Goal: Transaction & Acquisition: Obtain resource

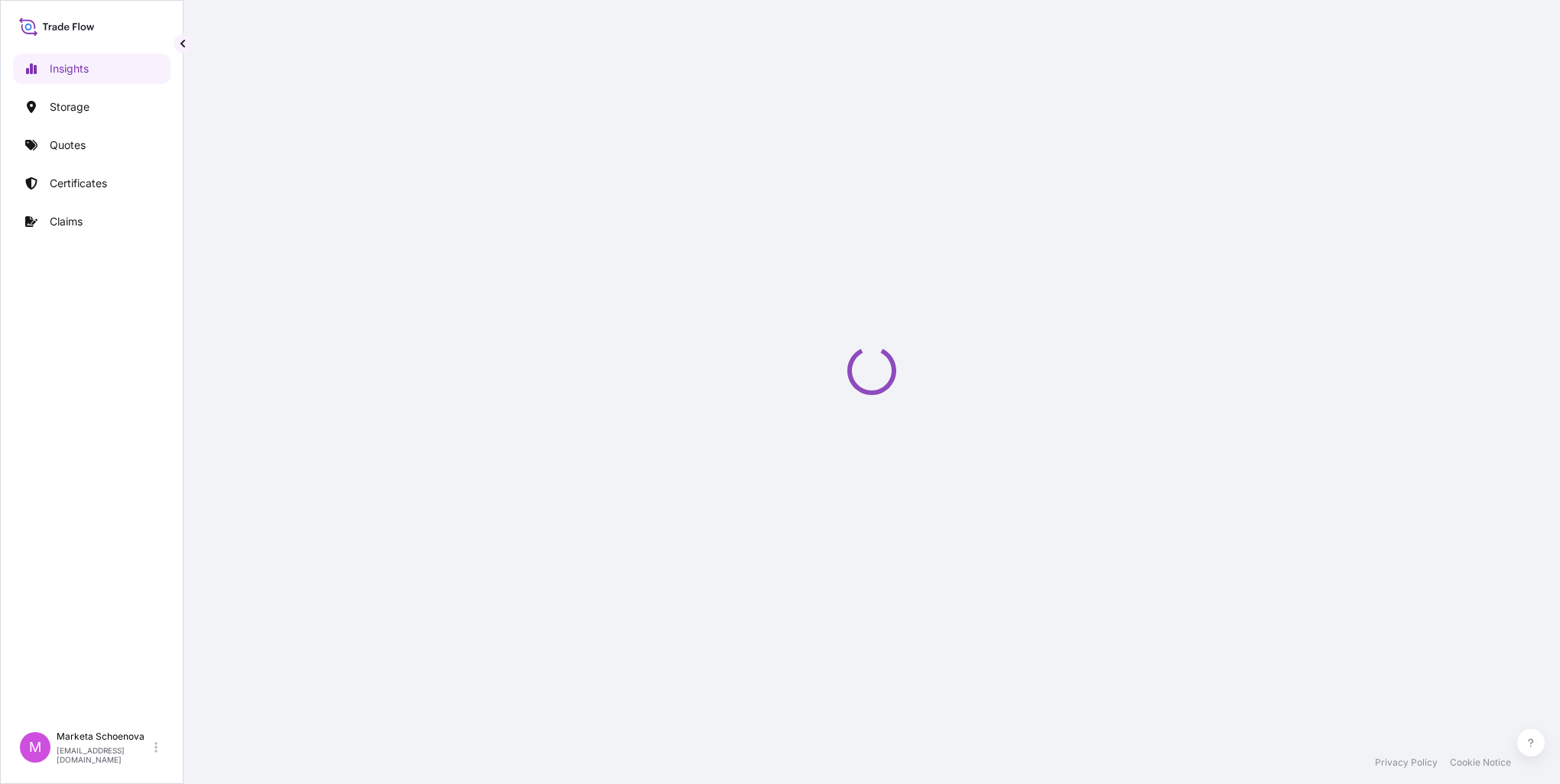
select select "2025"
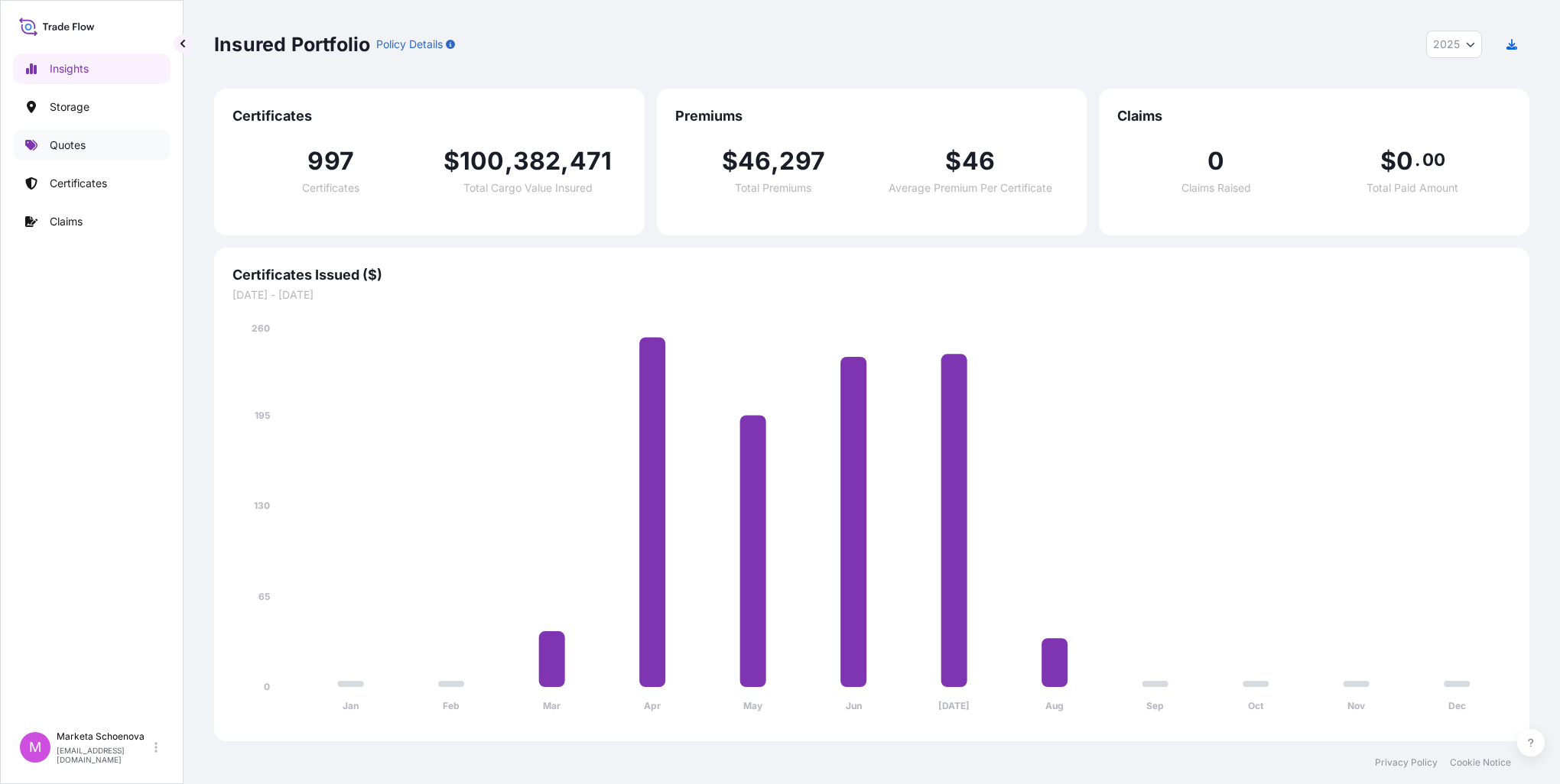
click at [65, 148] on p "Quotes" at bounding box center [67, 145] width 36 height 15
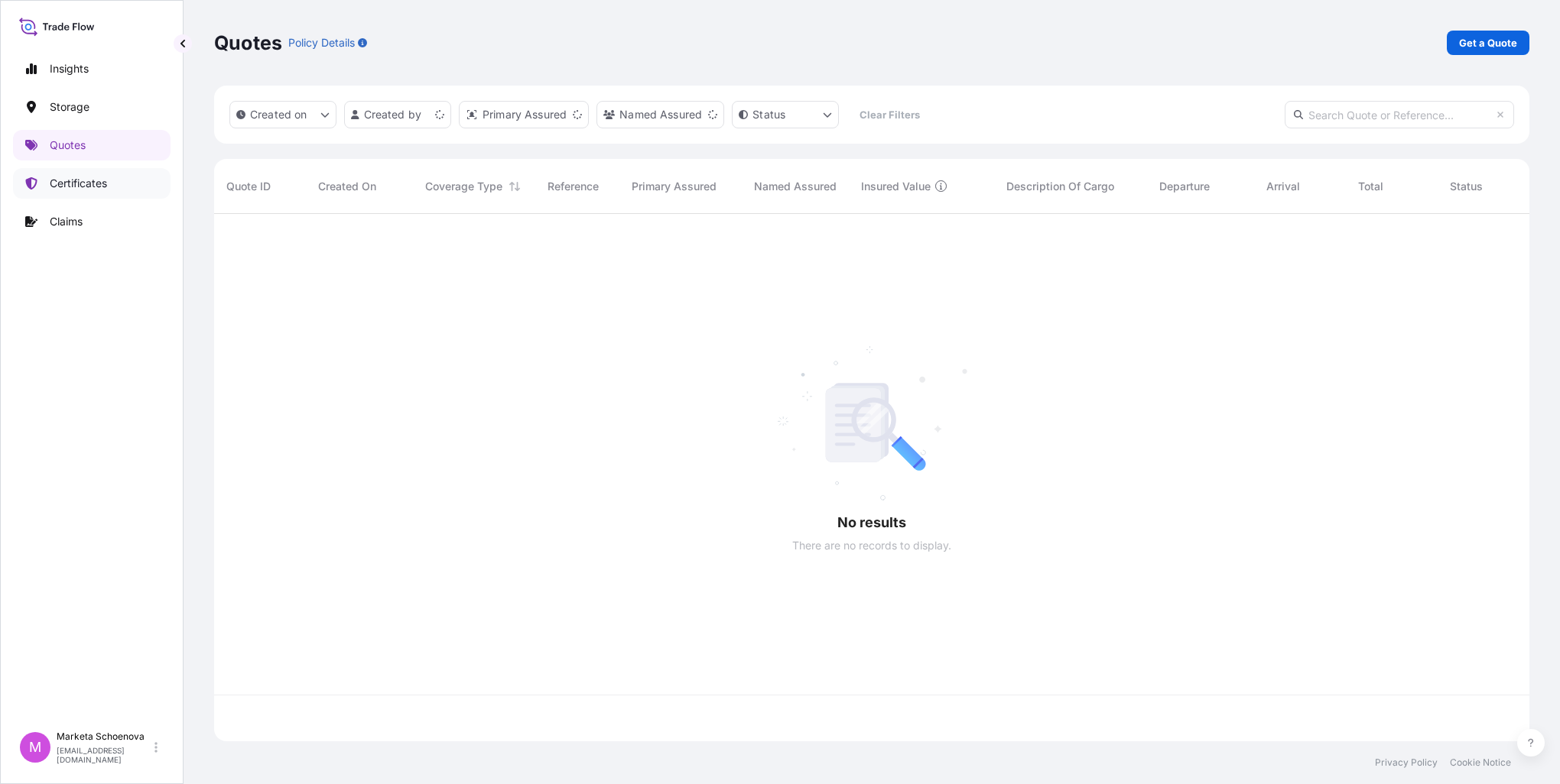
scroll to position [524, 1303]
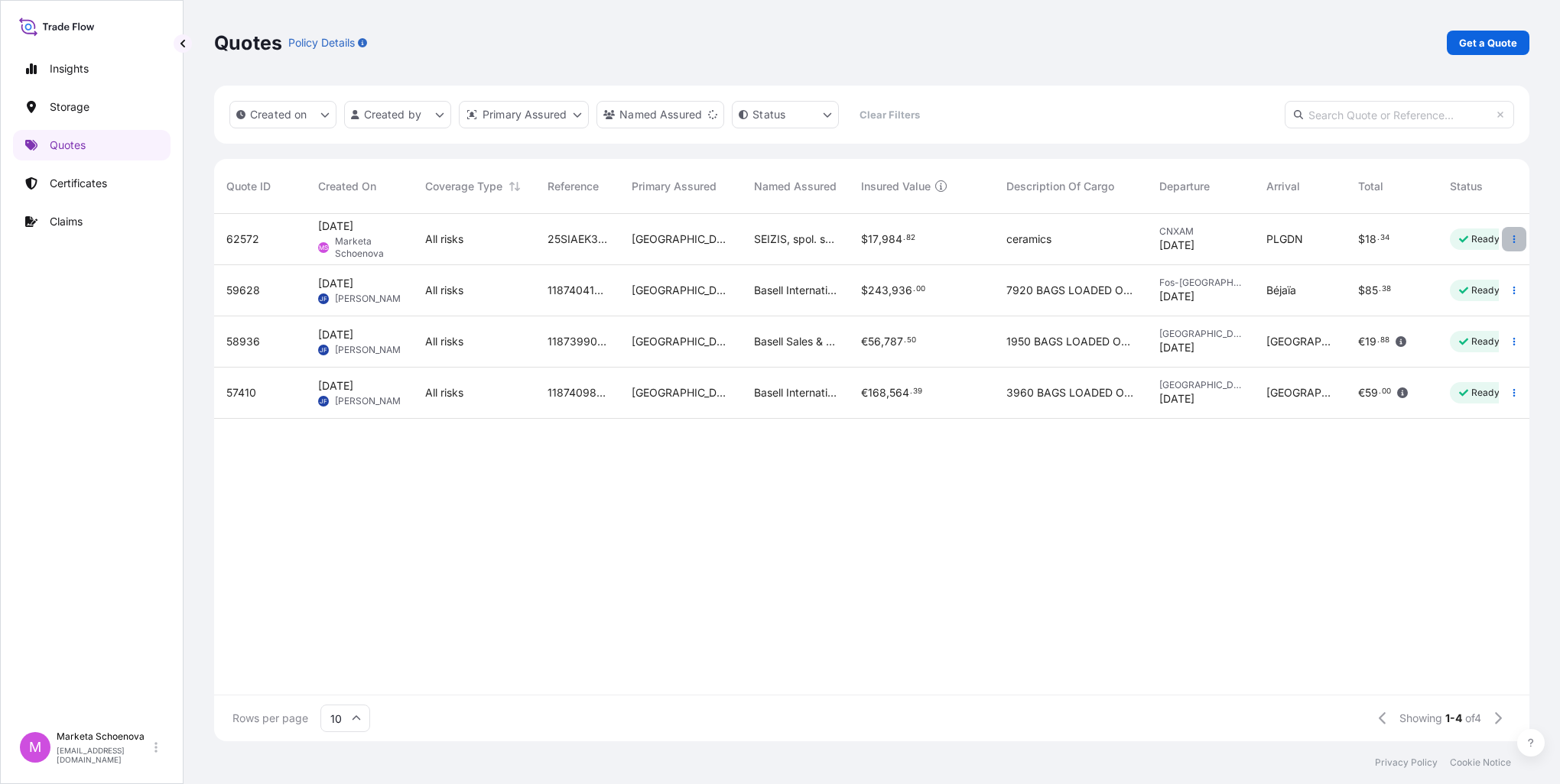
click at [1512, 243] on icon "button" at bounding box center [1514, 239] width 9 height 9
click at [379, 237] on span "Marketa Schoenova" at bounding box center [367, 248] width 66 height 25
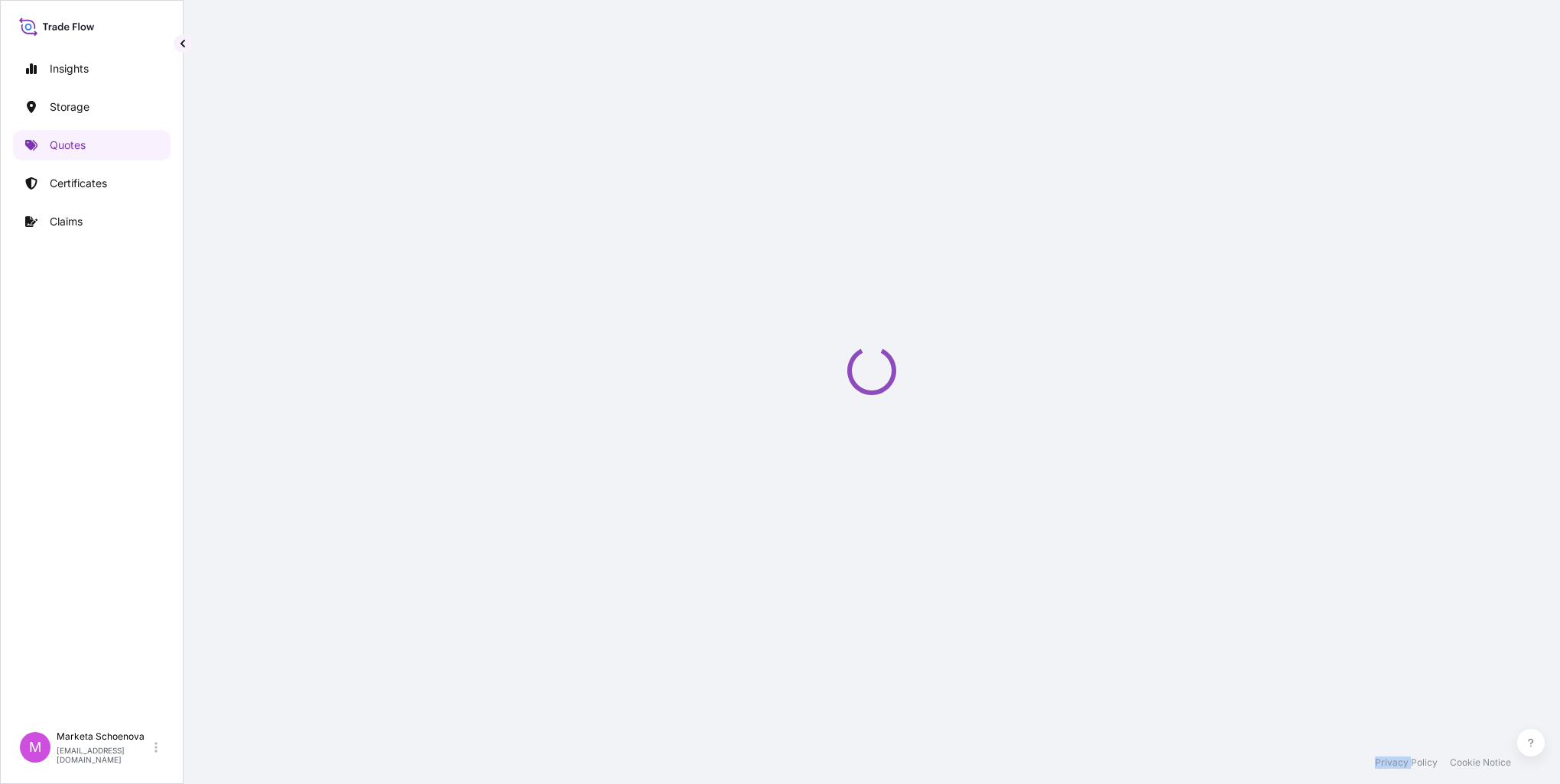
click at [379, 237] on div "Loading" at bounding box center [872, 371] width 1315 height 742
select select "Water"
select select "Road / [GEOGRAPHIC_DATA]"
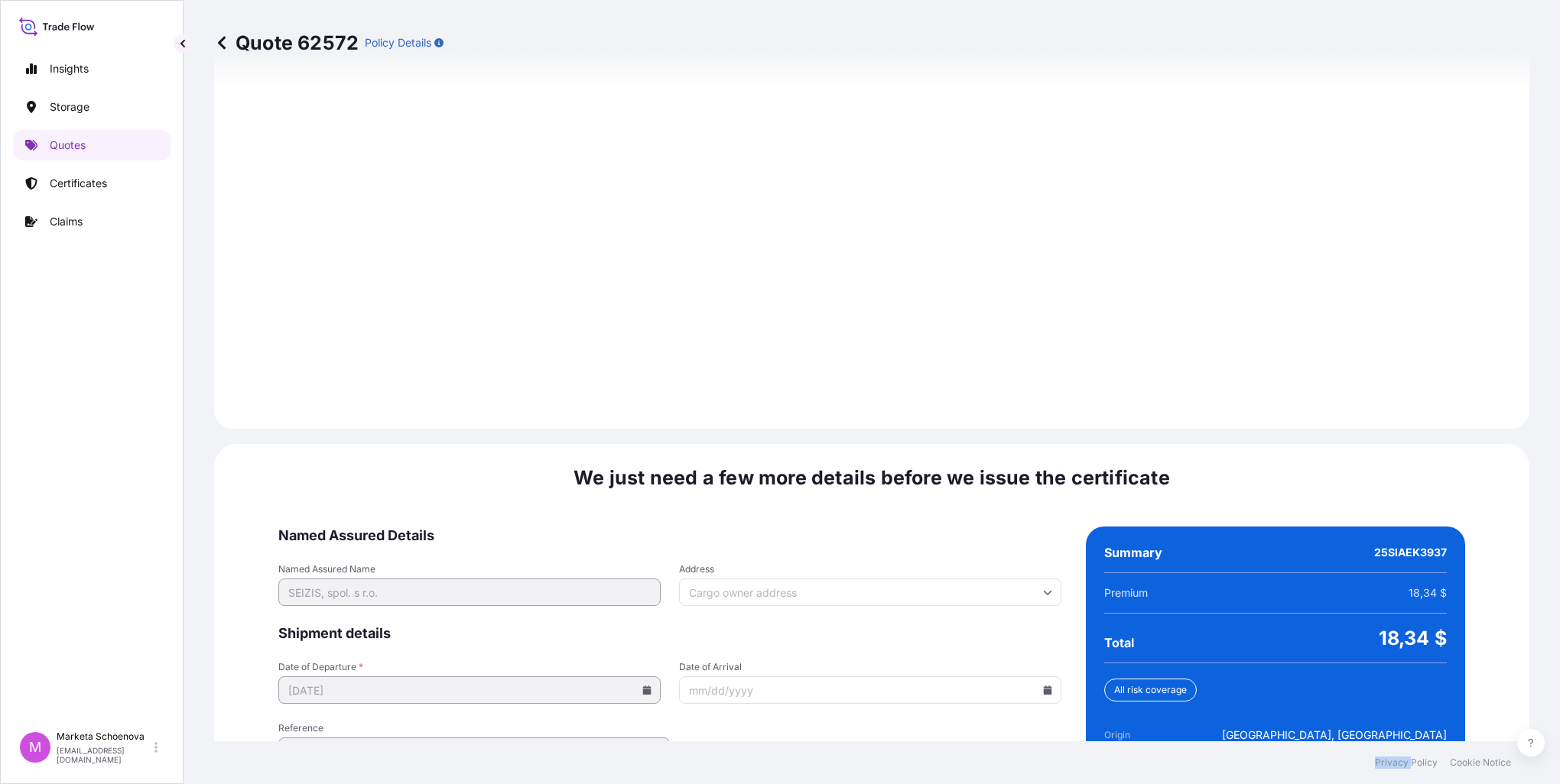
scroll to position [2123, 0]
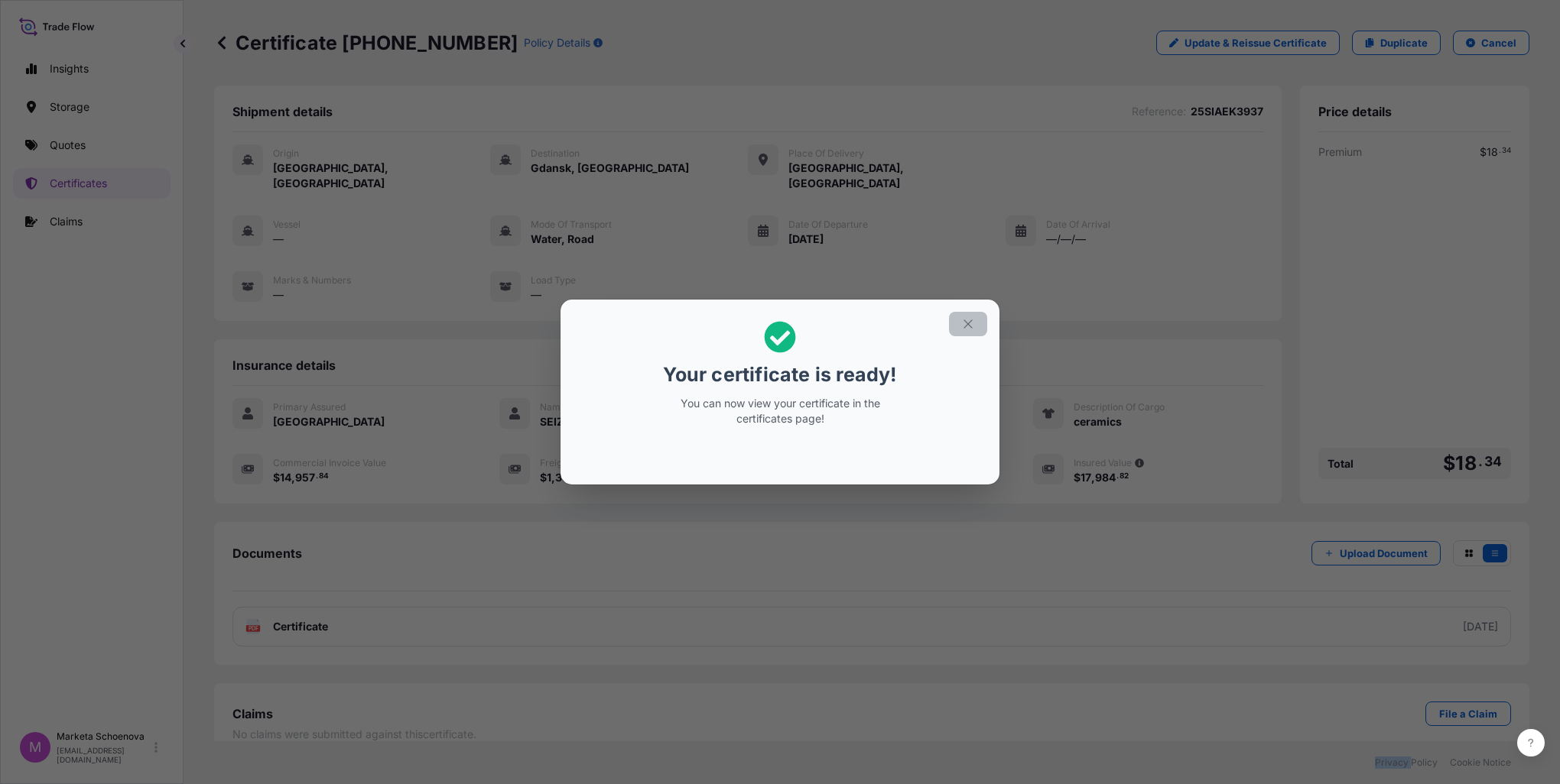
click at [966, 323] on icon "button" at bounding box center [967, 324] width 8 height 8
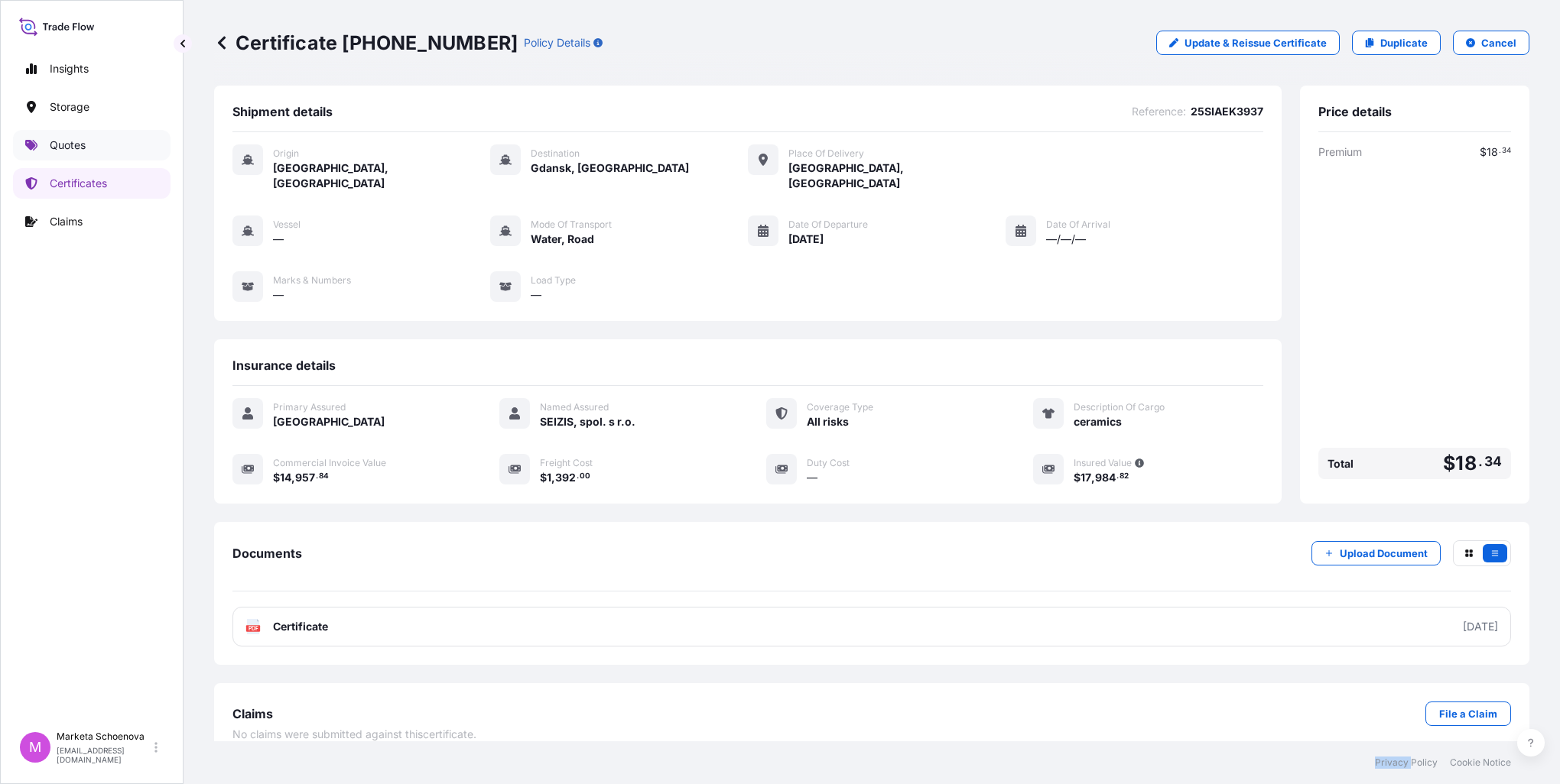
click at [95, 142] on link "Quotes" at bounding box center [92, 145] width 158 height 31
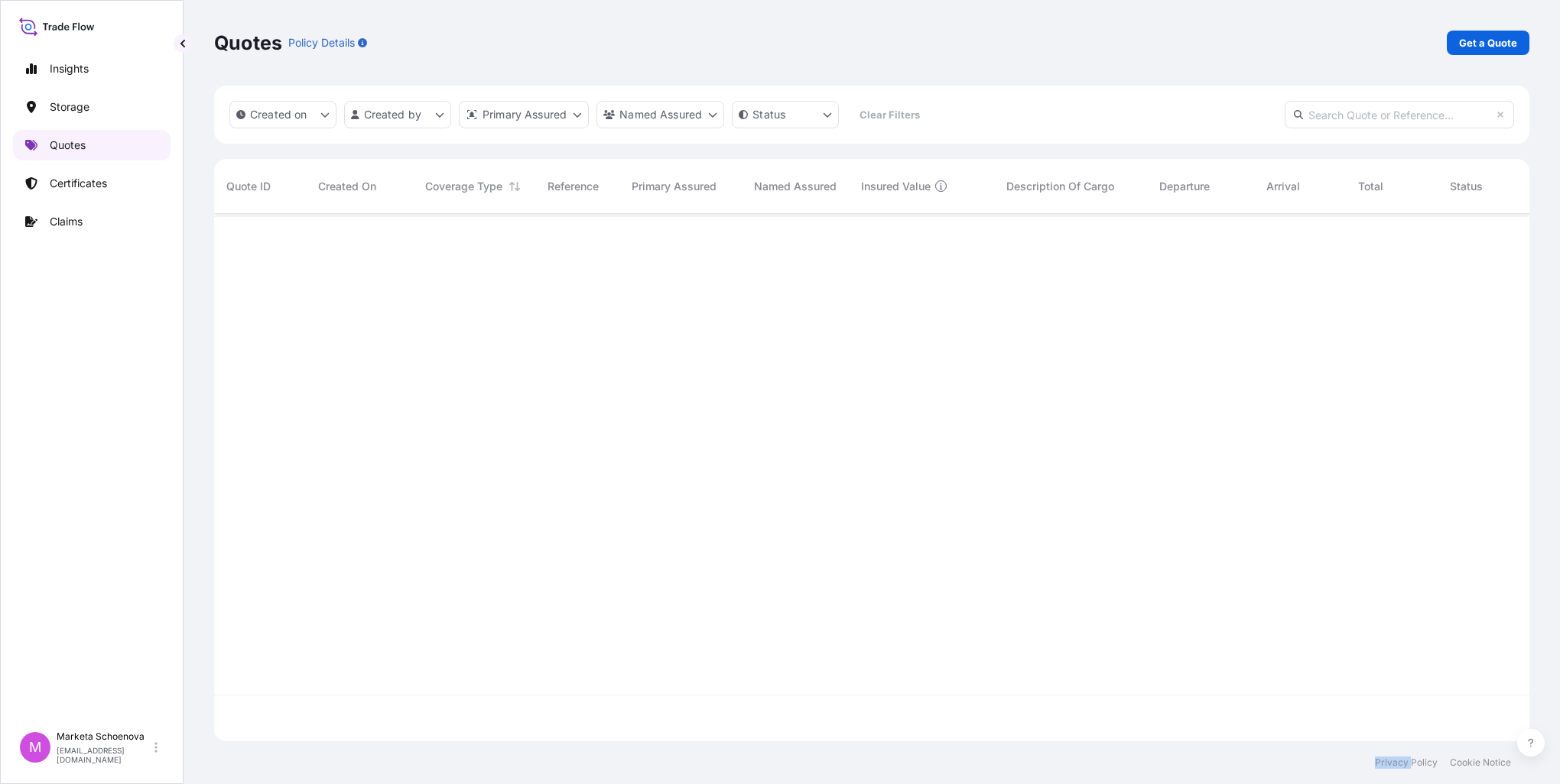
scroll to position [524, 1303]
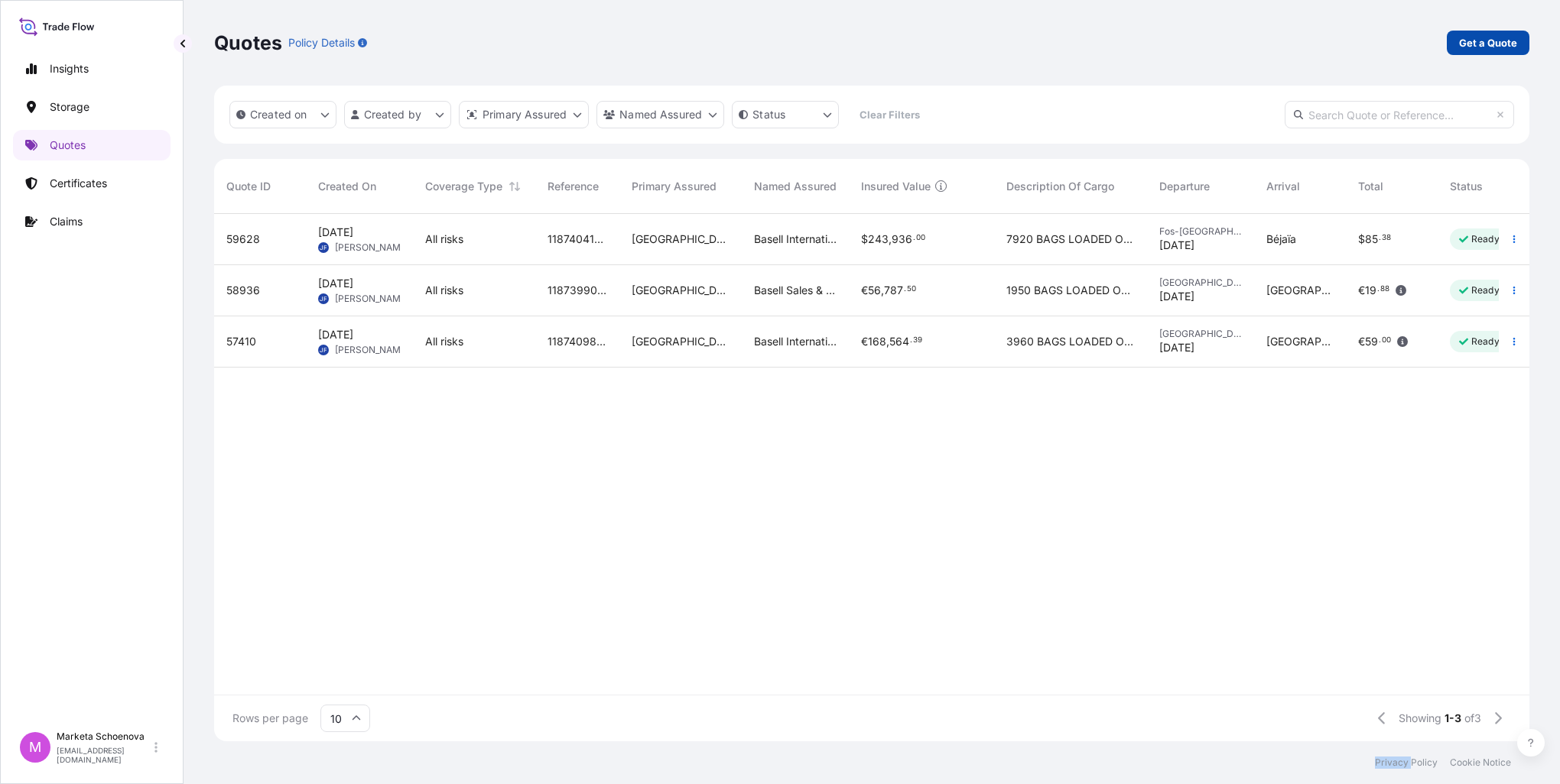
click at [1475, 42] on p "Get a Quote" at bounding box center [1487, 43] width 58 height 15
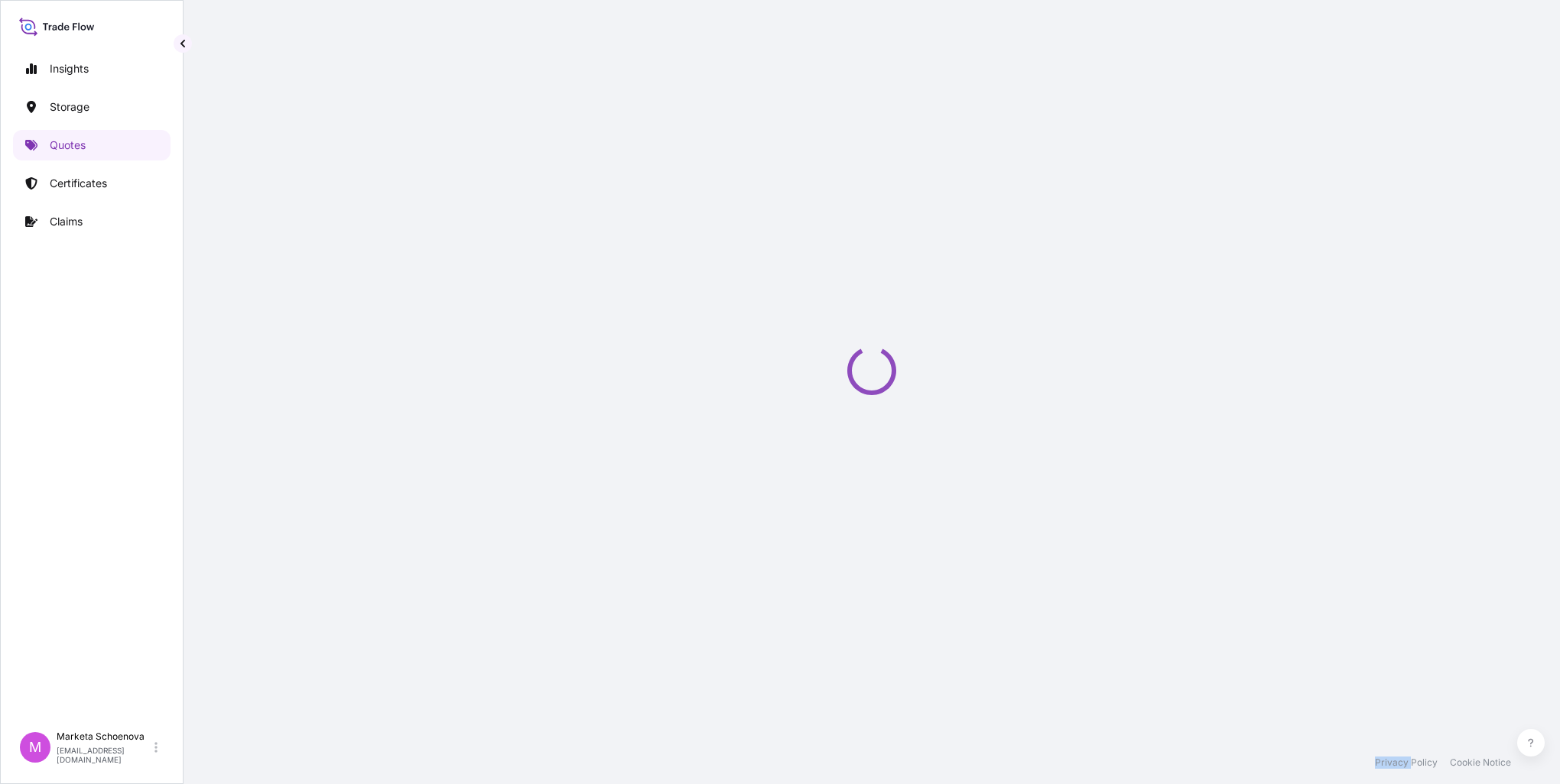
scroll to position [25, 0]
select select "Water"
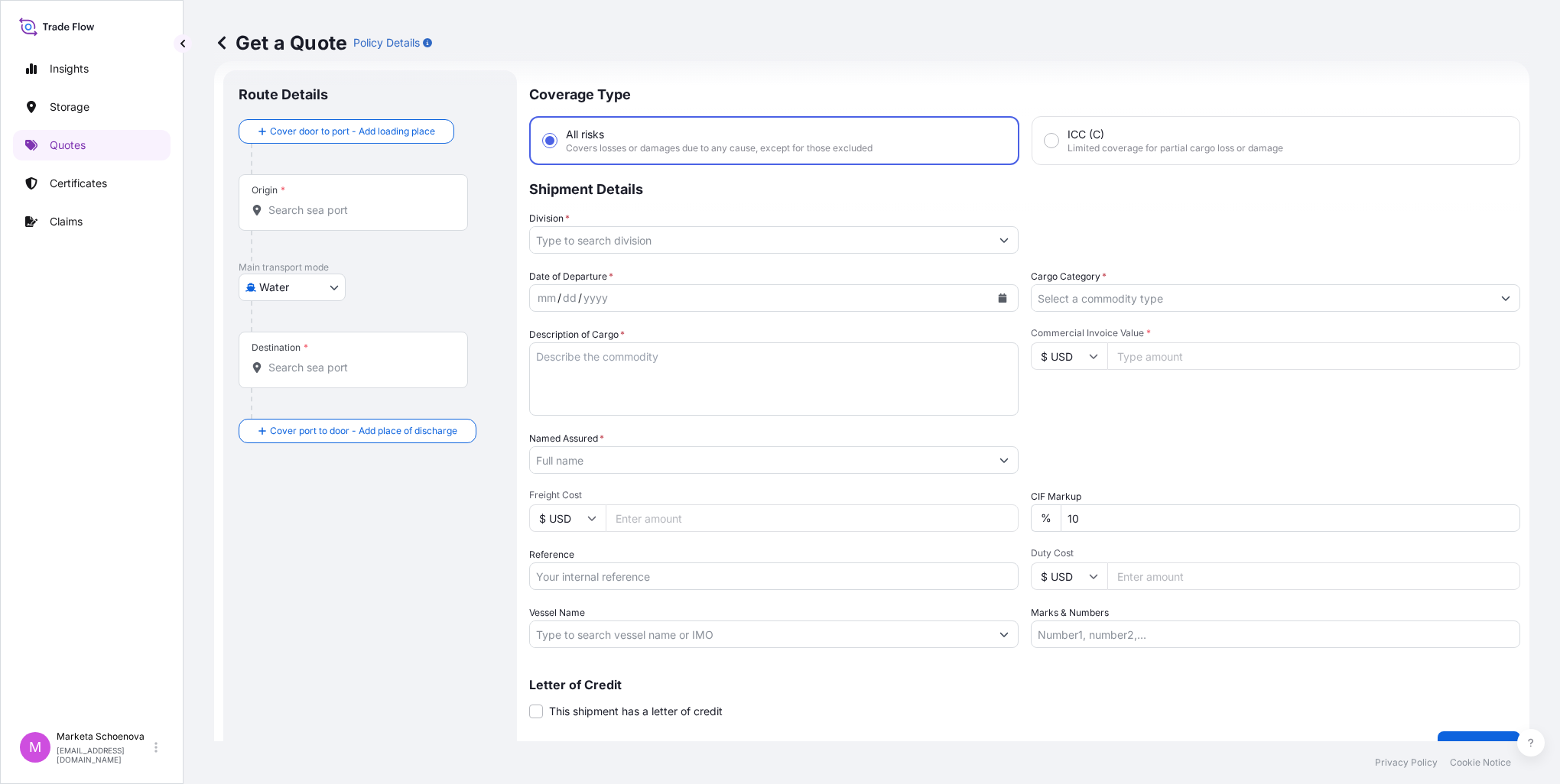
click at [321, 188] on div "Origin *" at bounding box center [353, 202] width 229 height 56
click at [321, 202] on input "Origin *" at bounding box center [359, 210] width 181 height 15
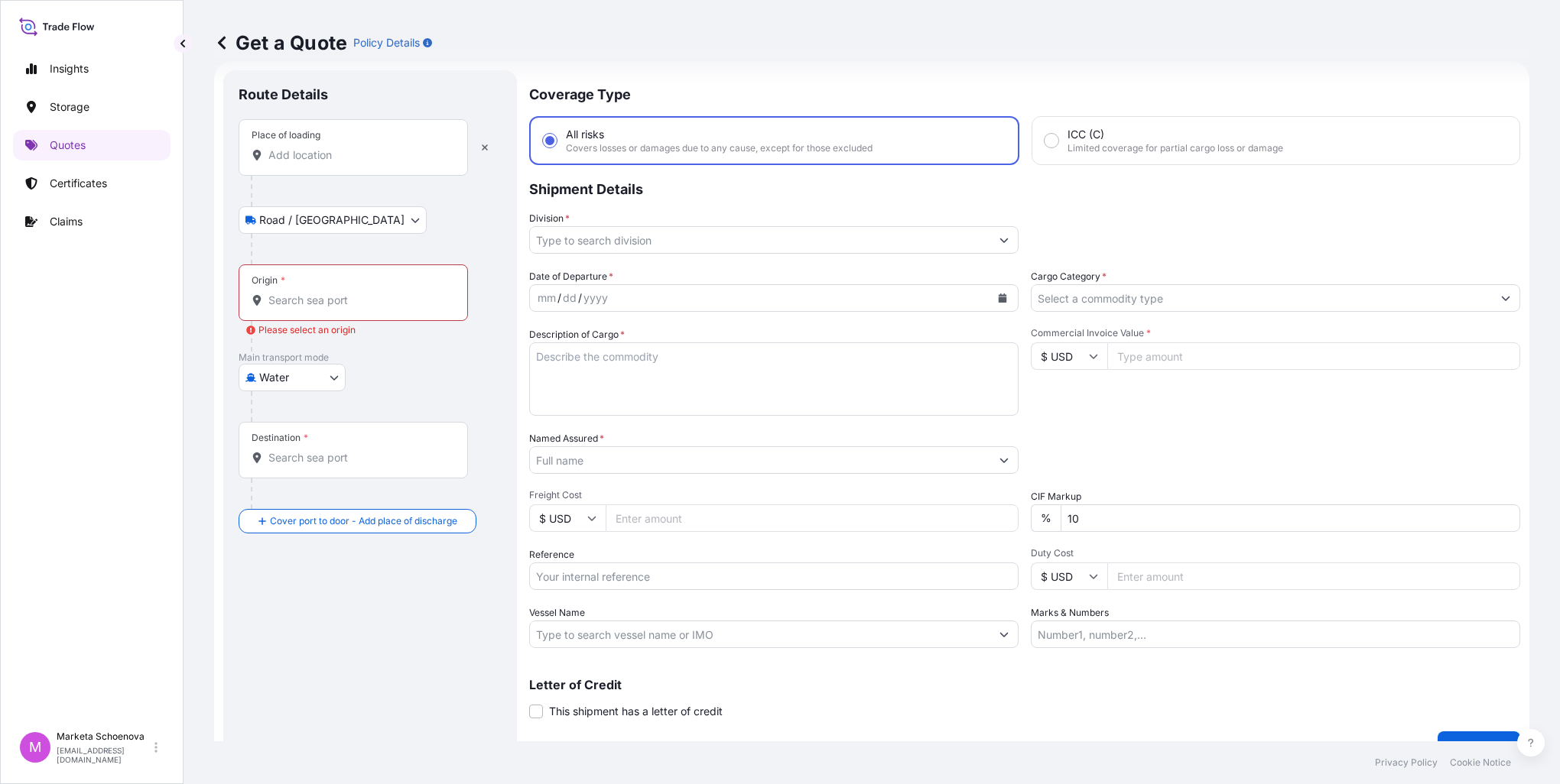
click at [333, 154] on input "Place of loading" at bounding box center [359, 155] width 181 height 15
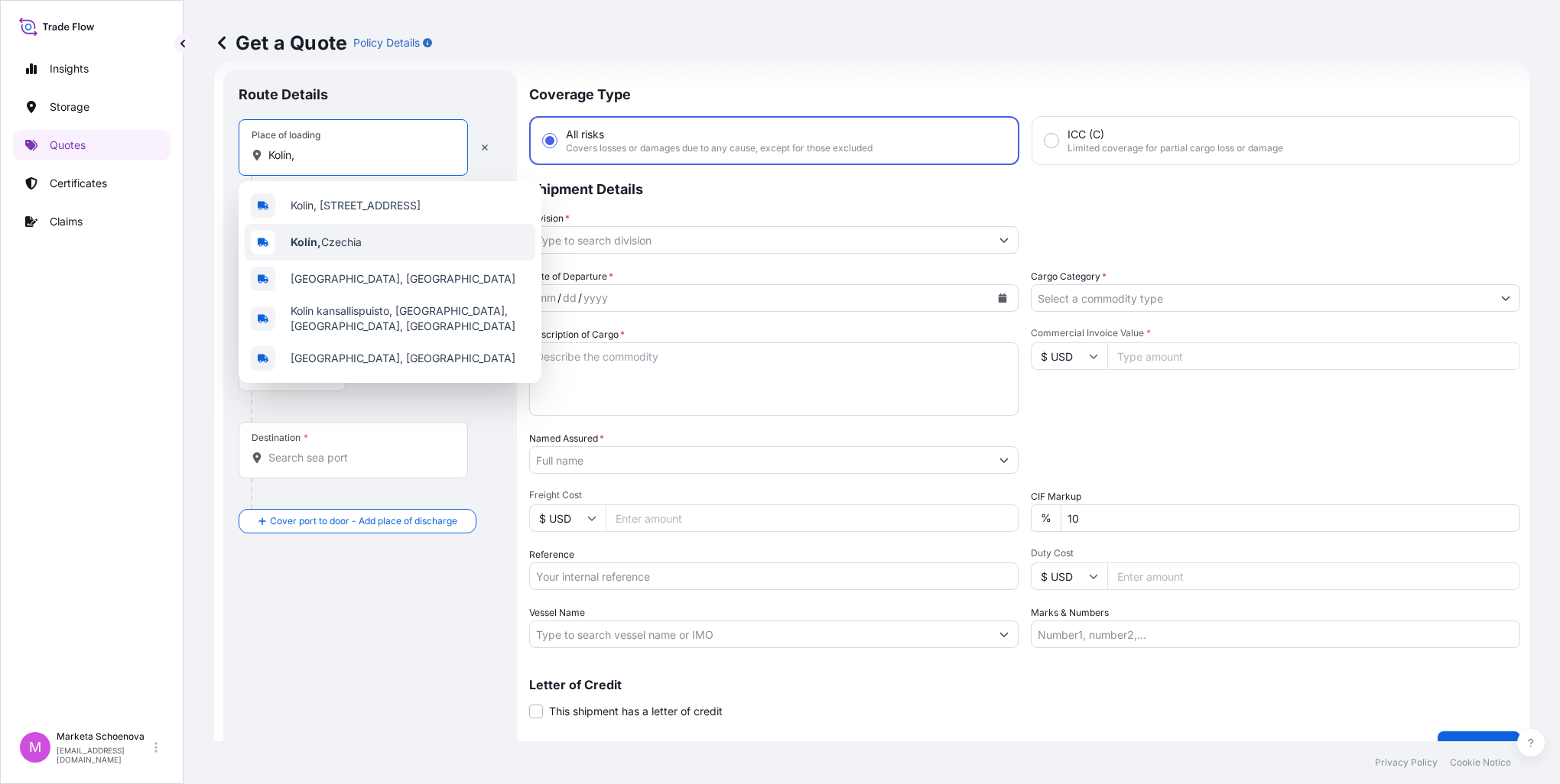
click at [342, 243] on span "[GEOGRAPHIC_DATA], [GEOGRAPHIC_DATA]" at bounding box center [326, 243] width 71 height 15
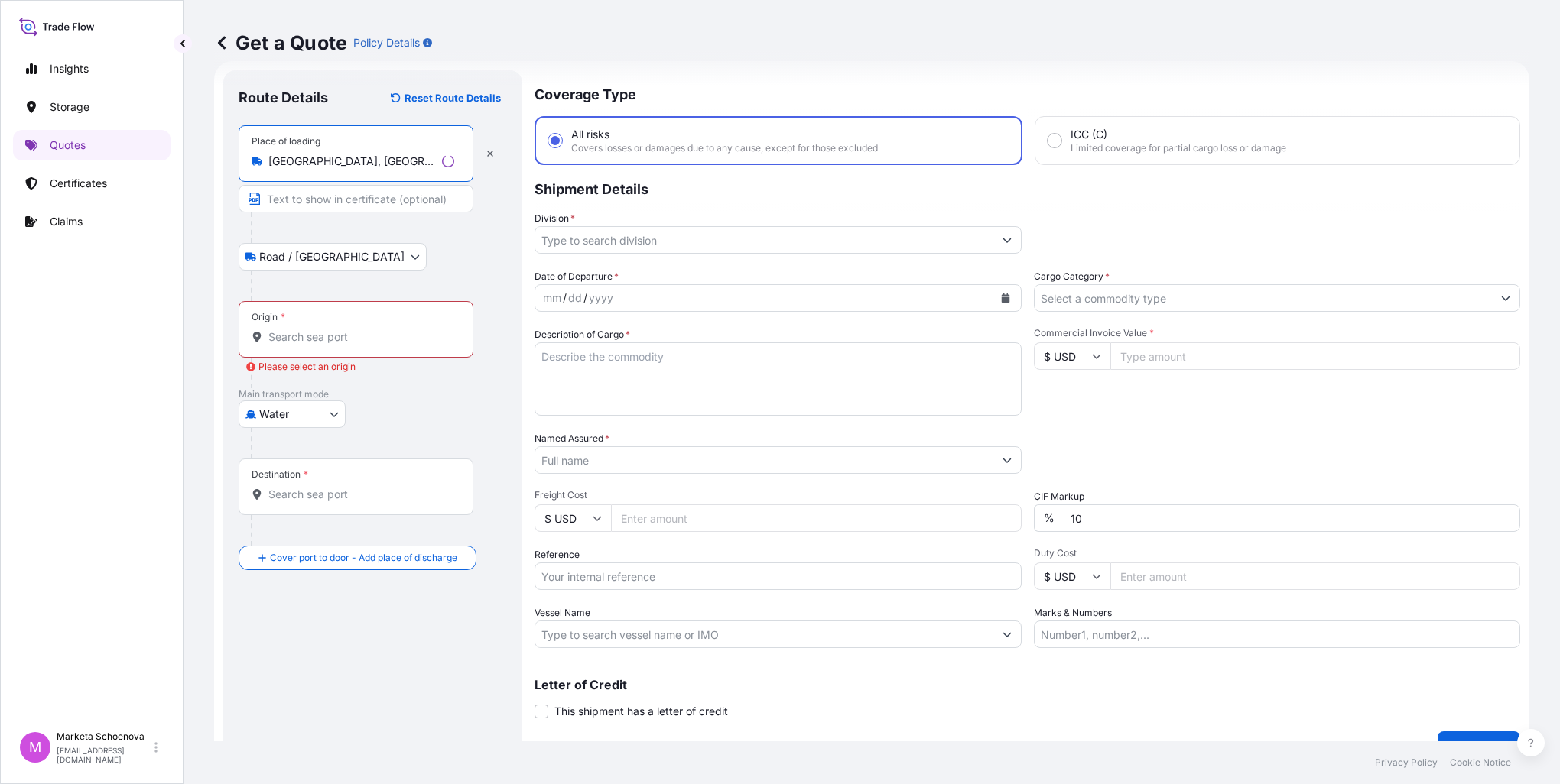
type input "[GEOGRAPHIC_DATA], [GEOGRAPHIC_DATA]"
click at [330, 204] on input "Text to appear on certificate" at bounding box center [353, 199] width 229 height 28
type input "[GEOGRAPHIC_DATA], [GEOGRAPHIC_DATA]"
click at [303, 337] on input "Origin * Please select an origin" at bounding box center [359, 337] width 181 height 15
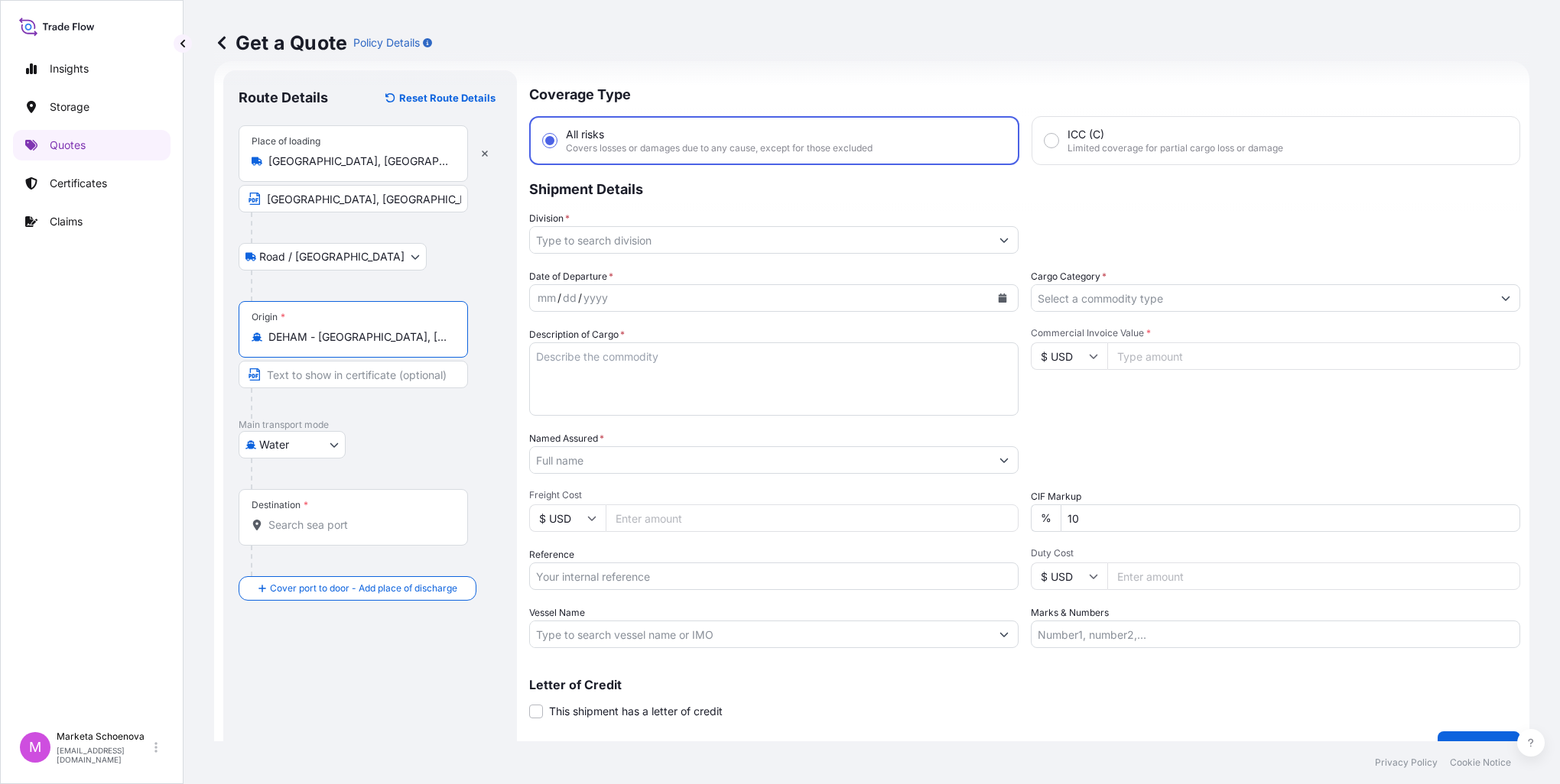
type input "DEHAM - [GEOGRAPHIC_DATA], [GEOGRAPHIC_DATA]"
click at [316, 372] on input "Text to appear on certificate" at bounding box center [353, 375] width 229 height 28
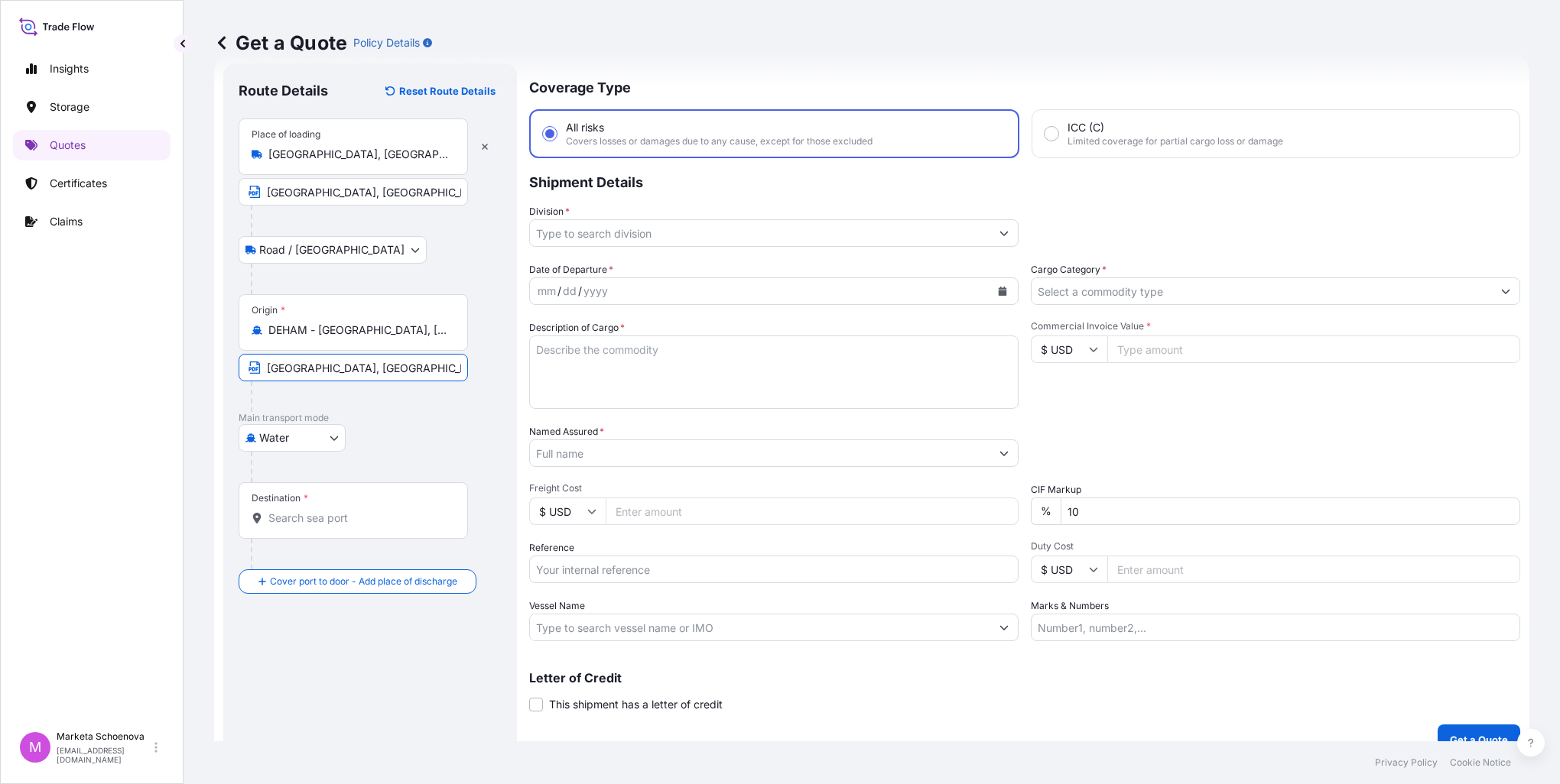
scroll to position [52, 0]
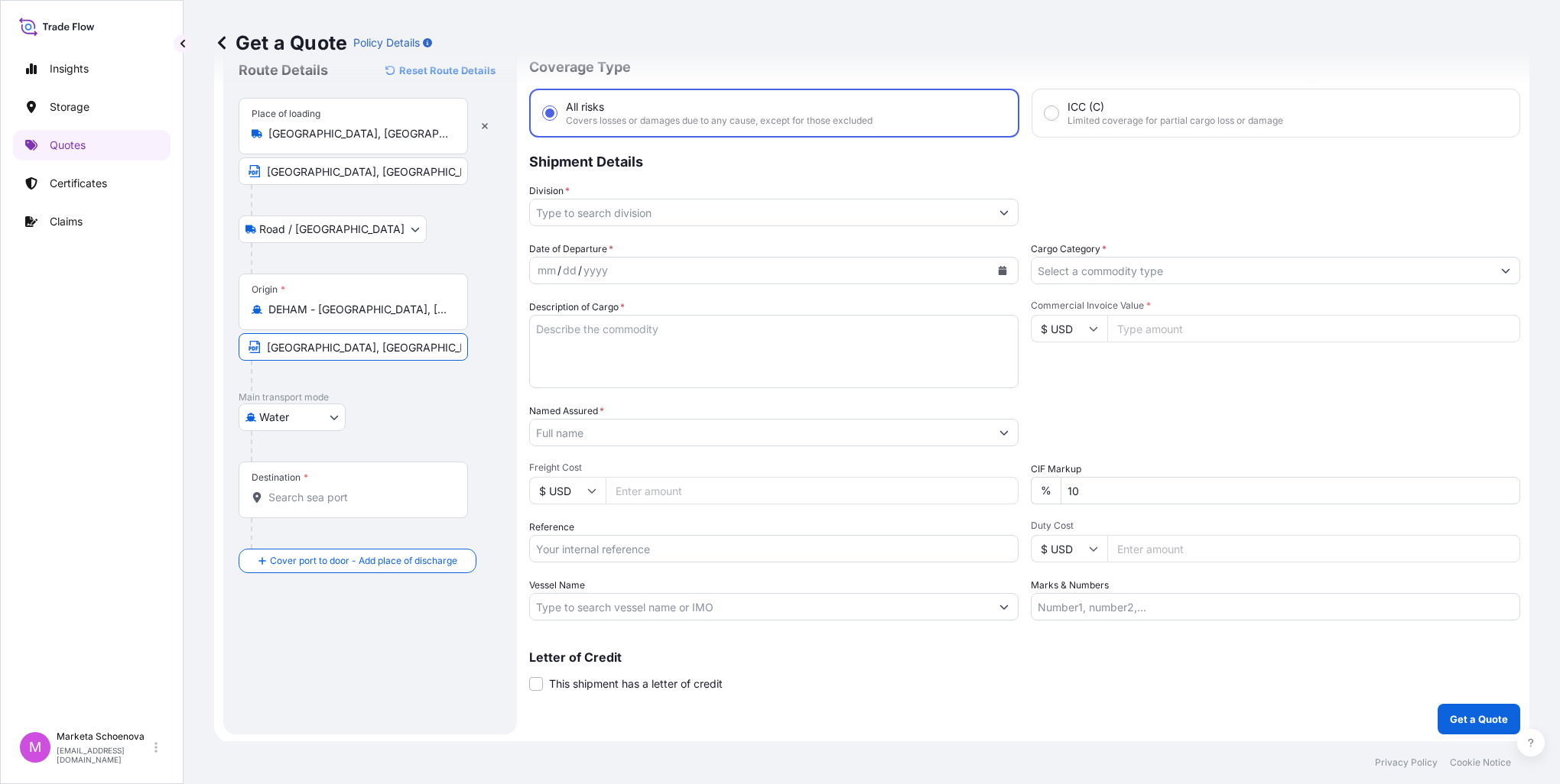
type input "[GEOGRAPHIC_DATA], [GEOGRAPHIC_DATA]"
click at [345, 509] on div "Destination *" at bounding box center [353, 490] width 229 height 56
click at [345, 505] on input "Destination *" at bounding box center [359, 497] width 181 height 15
click at [350, 538] on span "Appa, Ni geria" at bounding box center [333, 543] width 85 height 15
type input "Appa, [GEOGRAPHIC_DATA]"
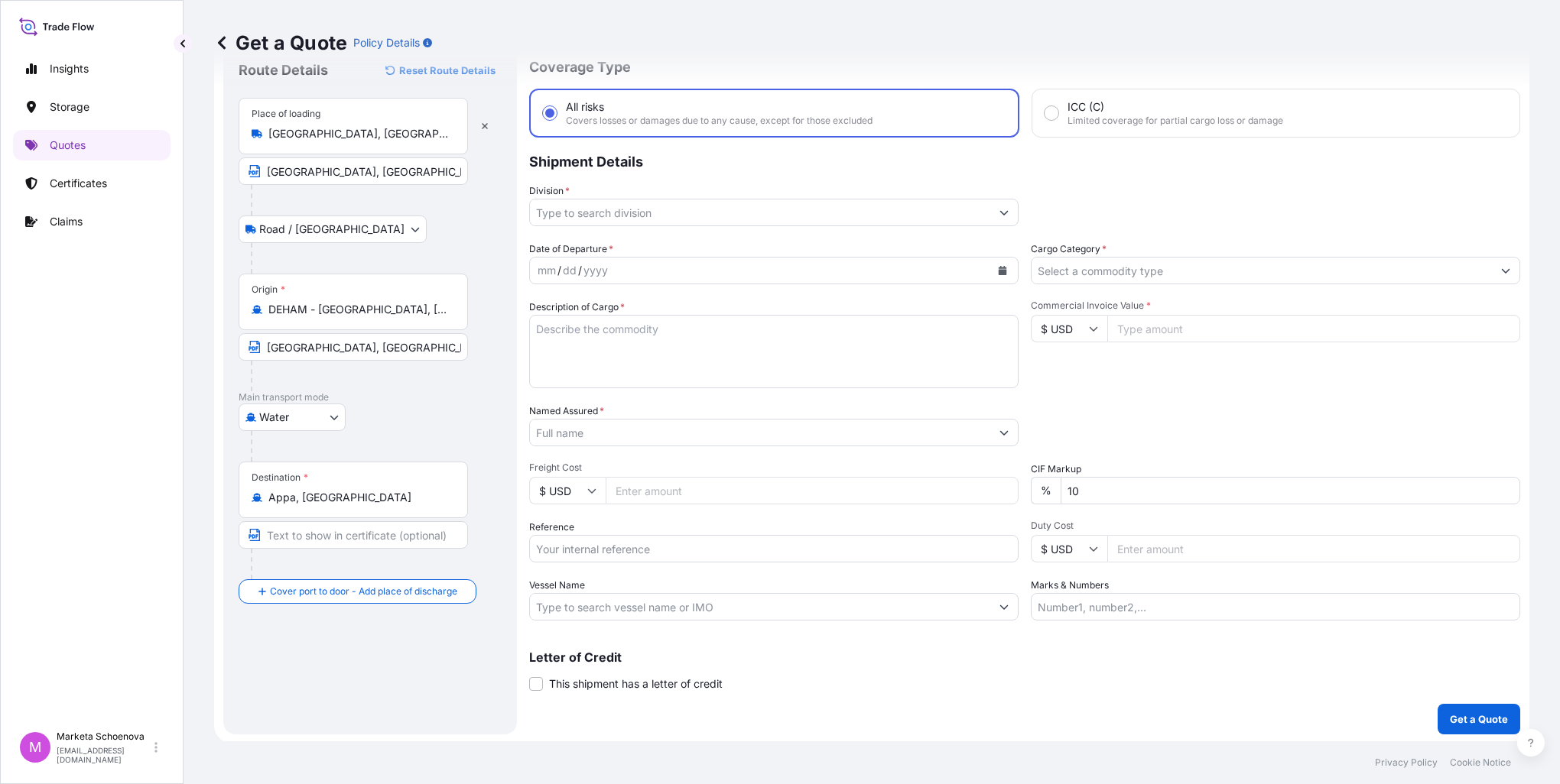
click at [651, 554] on input "Reference" at bounding box center [773, 549] width 489 height 28
paste input "25SEAZH4931"
type input "25SEAZH4931"
click at [613, 210] on input "Division *" at bounding box center [760, 212] width 461 height 28
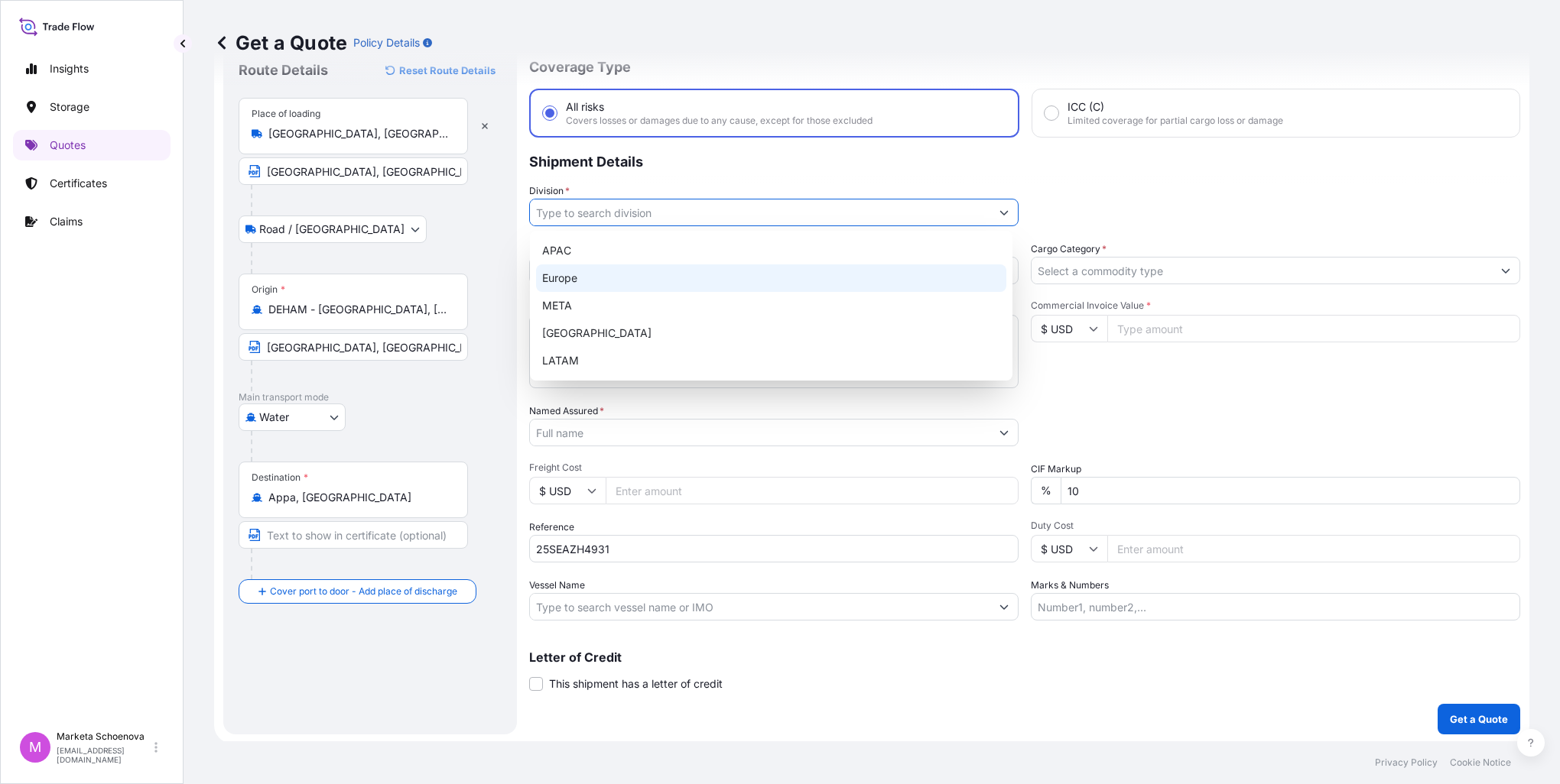
click at [578, 283] on div "Europe" at bounding box center [771, 278] width 471 height 28
type input "Europe"
click at [998, 270] on div "Europe" at bounding box center [771, 278] width 471 height 28
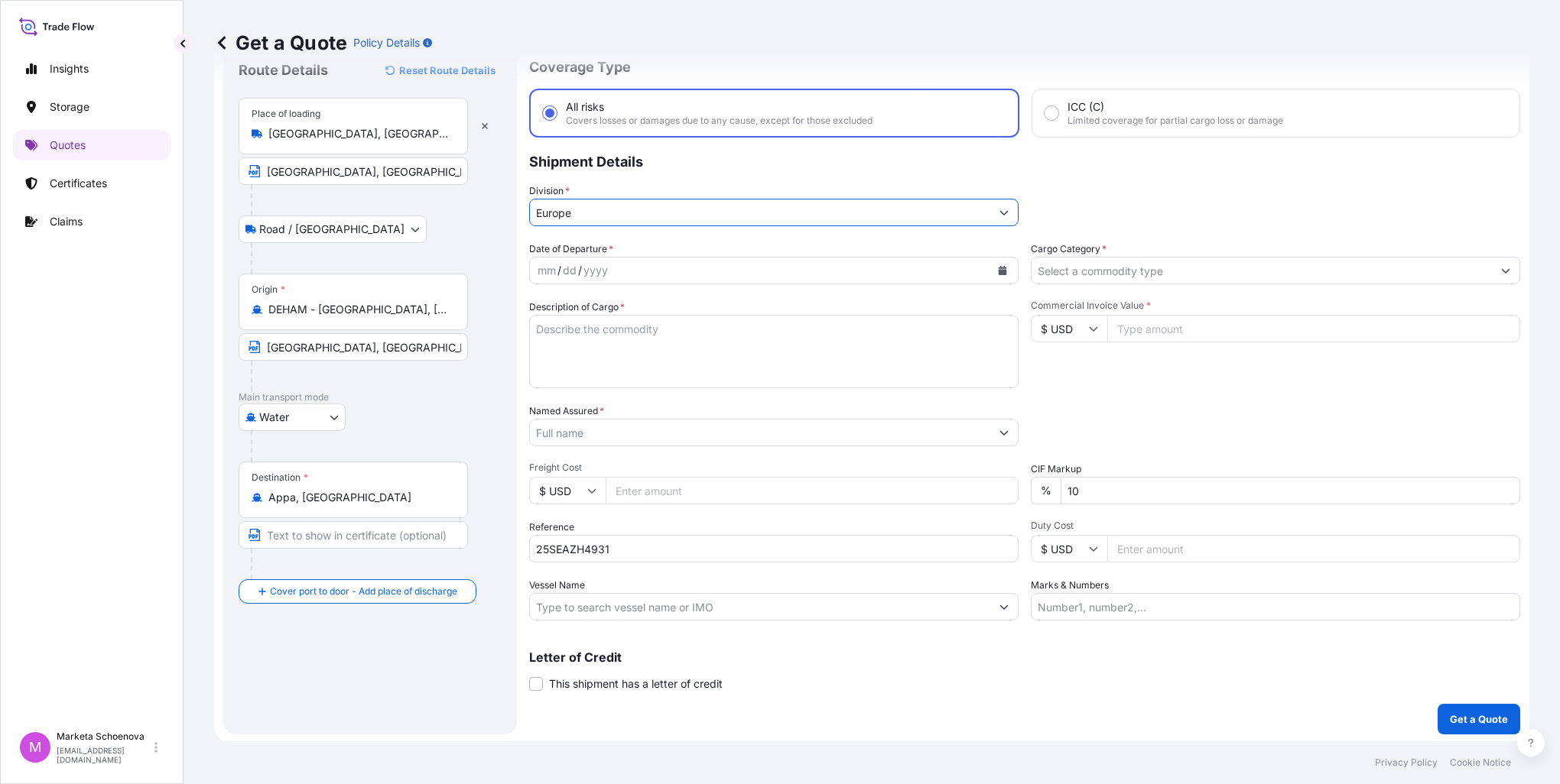
click at [998, 270] on icon "Calendar" at bounding box center [1002, 270] width 8 height 9
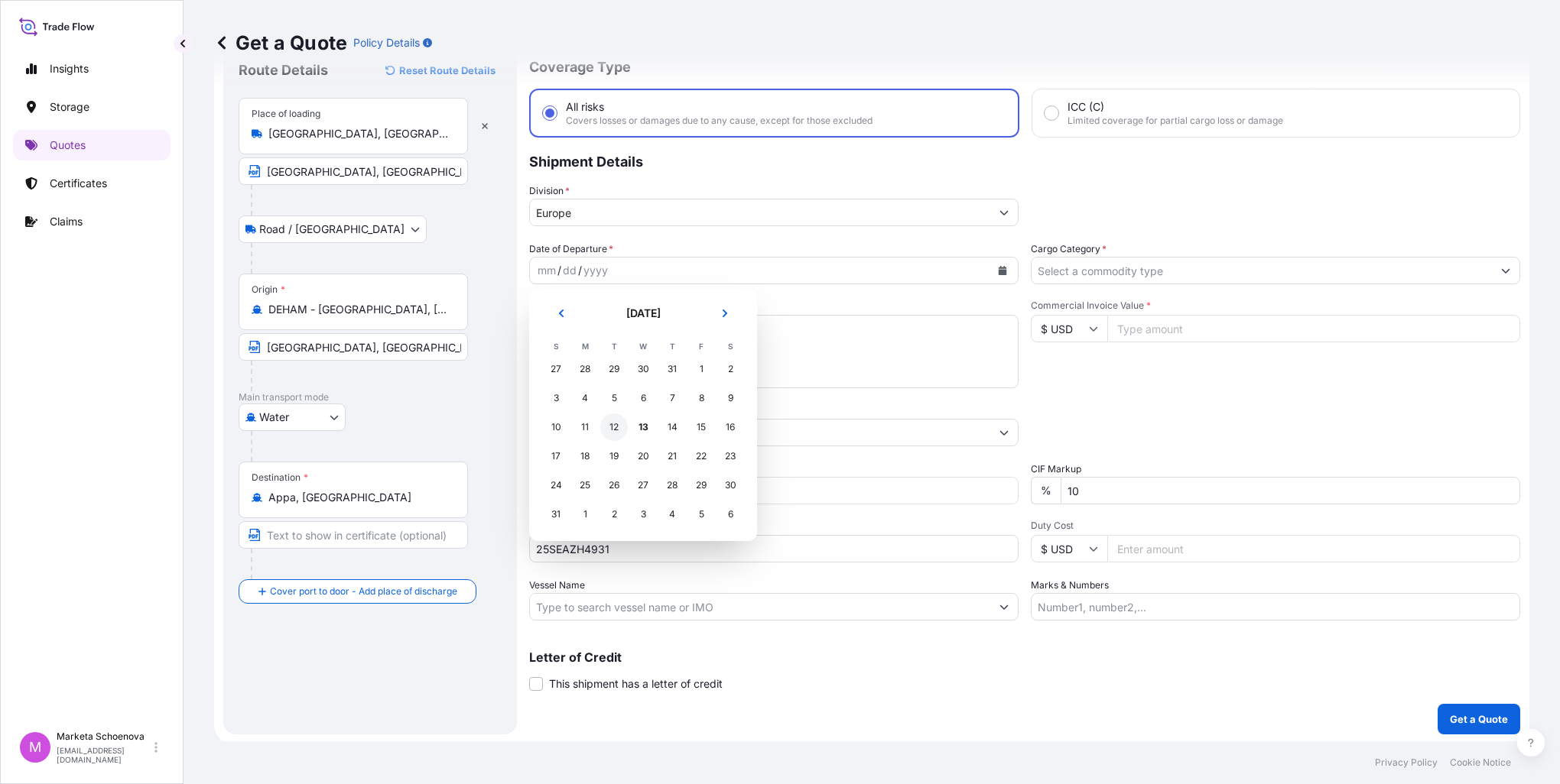
click at [607, 427] on div "12" at bounding box center [614, 427] width 28 height 28
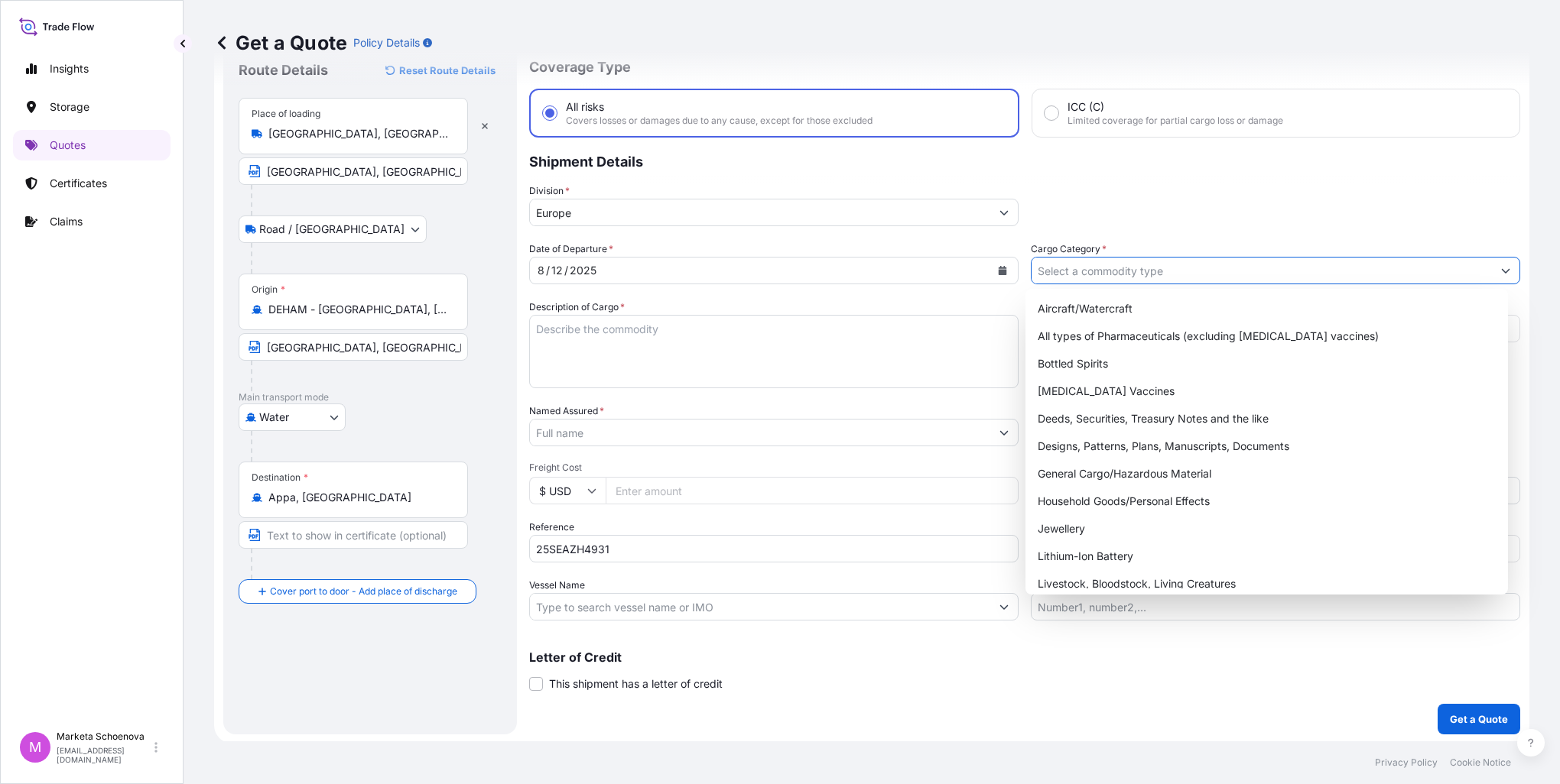
click at [1156, 270] on input "Cargo Category *" at bounding box center [1262, 270] width 461 height 28
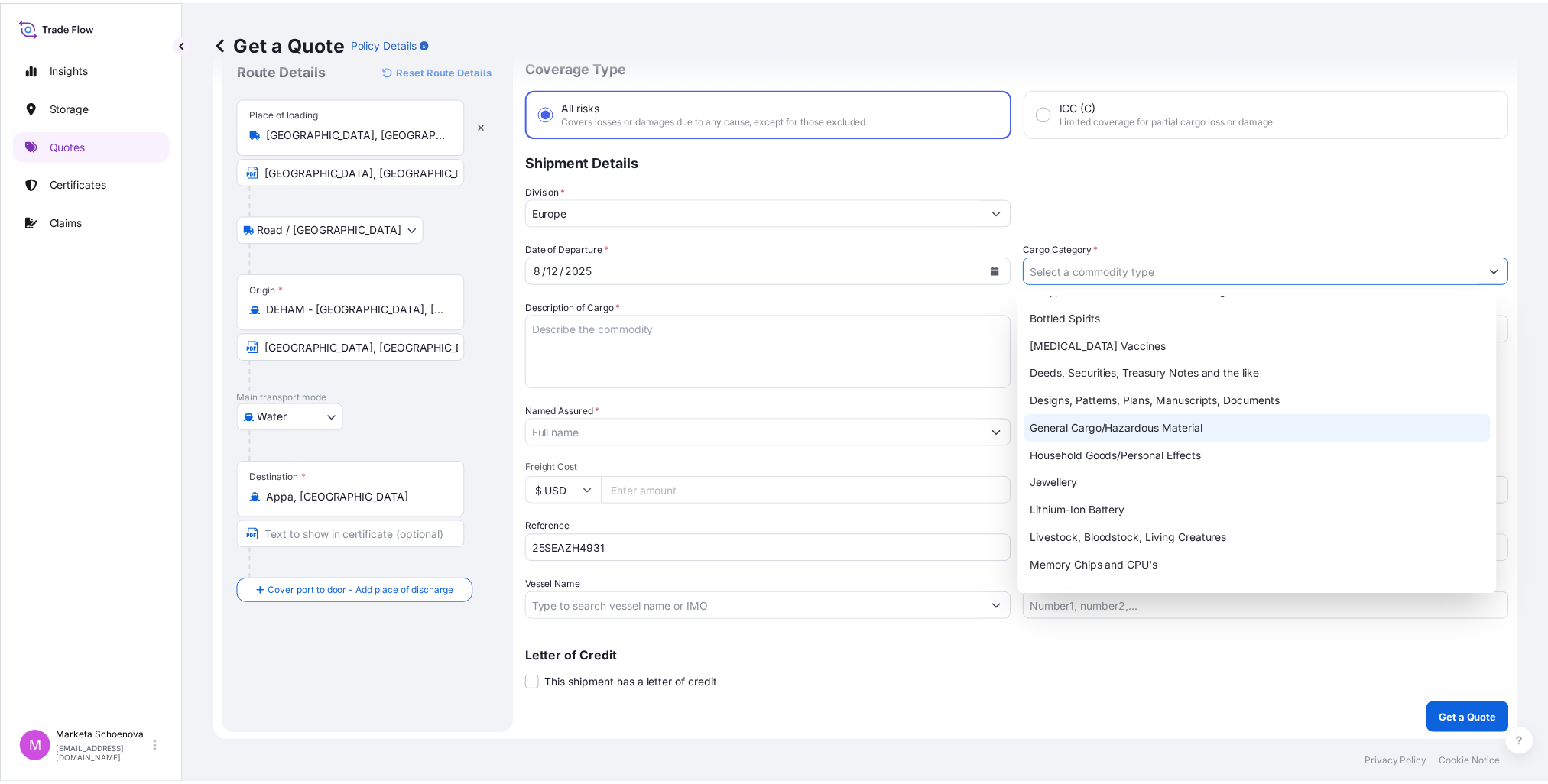
scroll to position [0, 0]
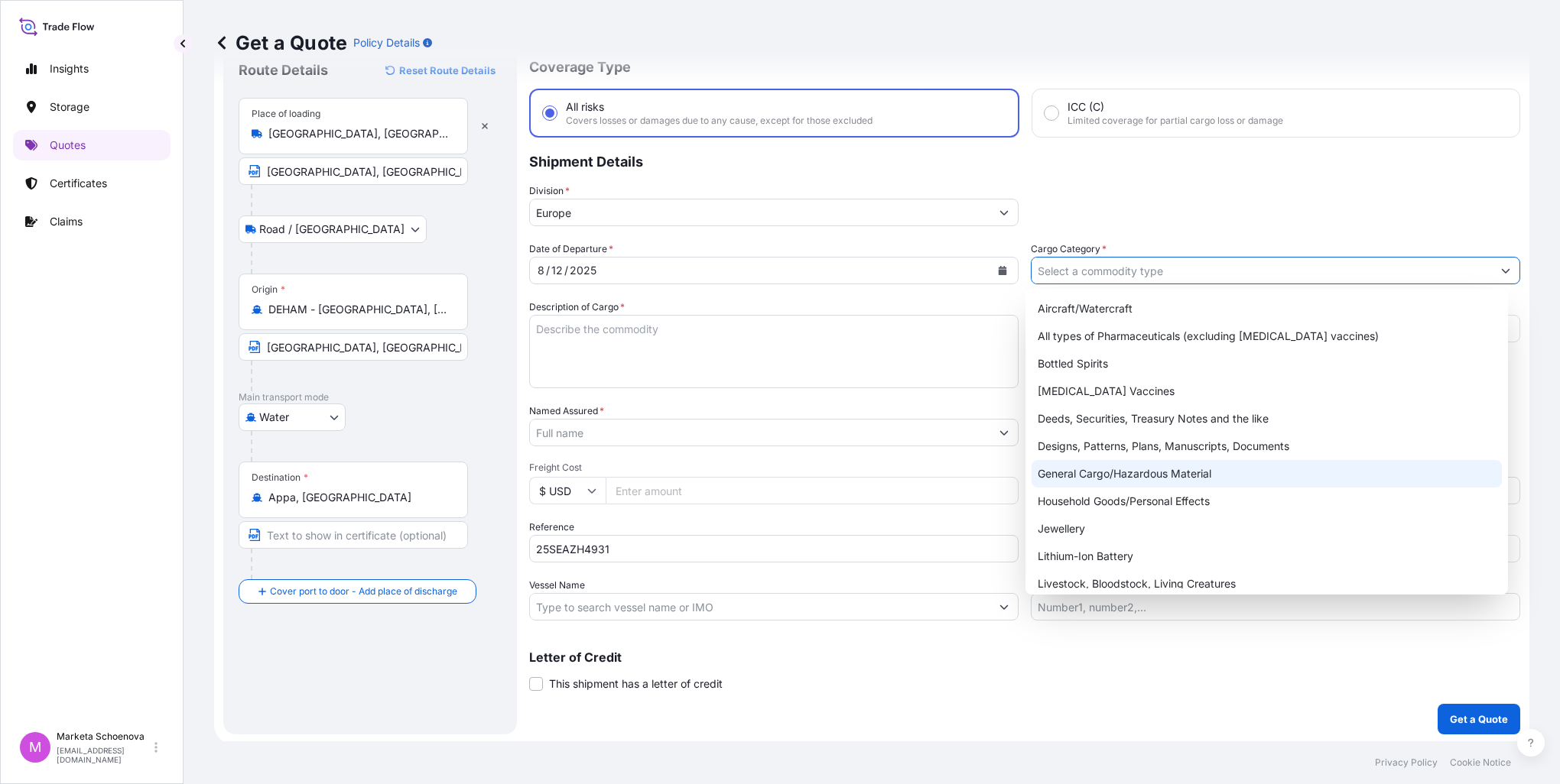
click at [1141, 474] on div "General Cargo/Hazardous Material" at bounding box center [1266, 474] width 471 height 28
type input "General Cargo/Hazardous Material"
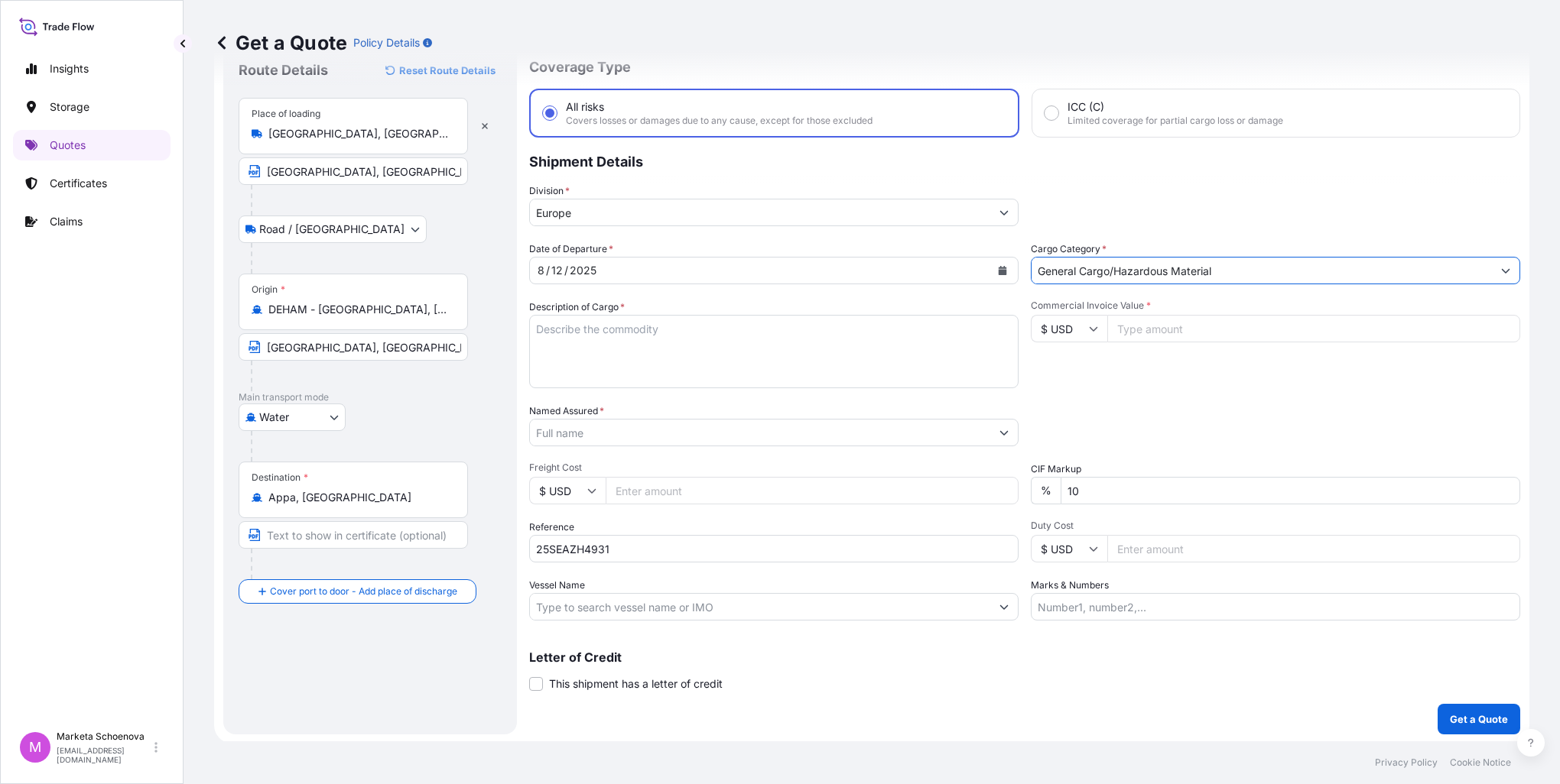
click at [697, 328] on textarea "Description of Cargo *" at bounding box center [773, 351] width 489 height 73
type textarea "C"
type textarea "s"
paste textarea "SODIUM CYANIDE"
type textarea "SODIUM CYANIDE"
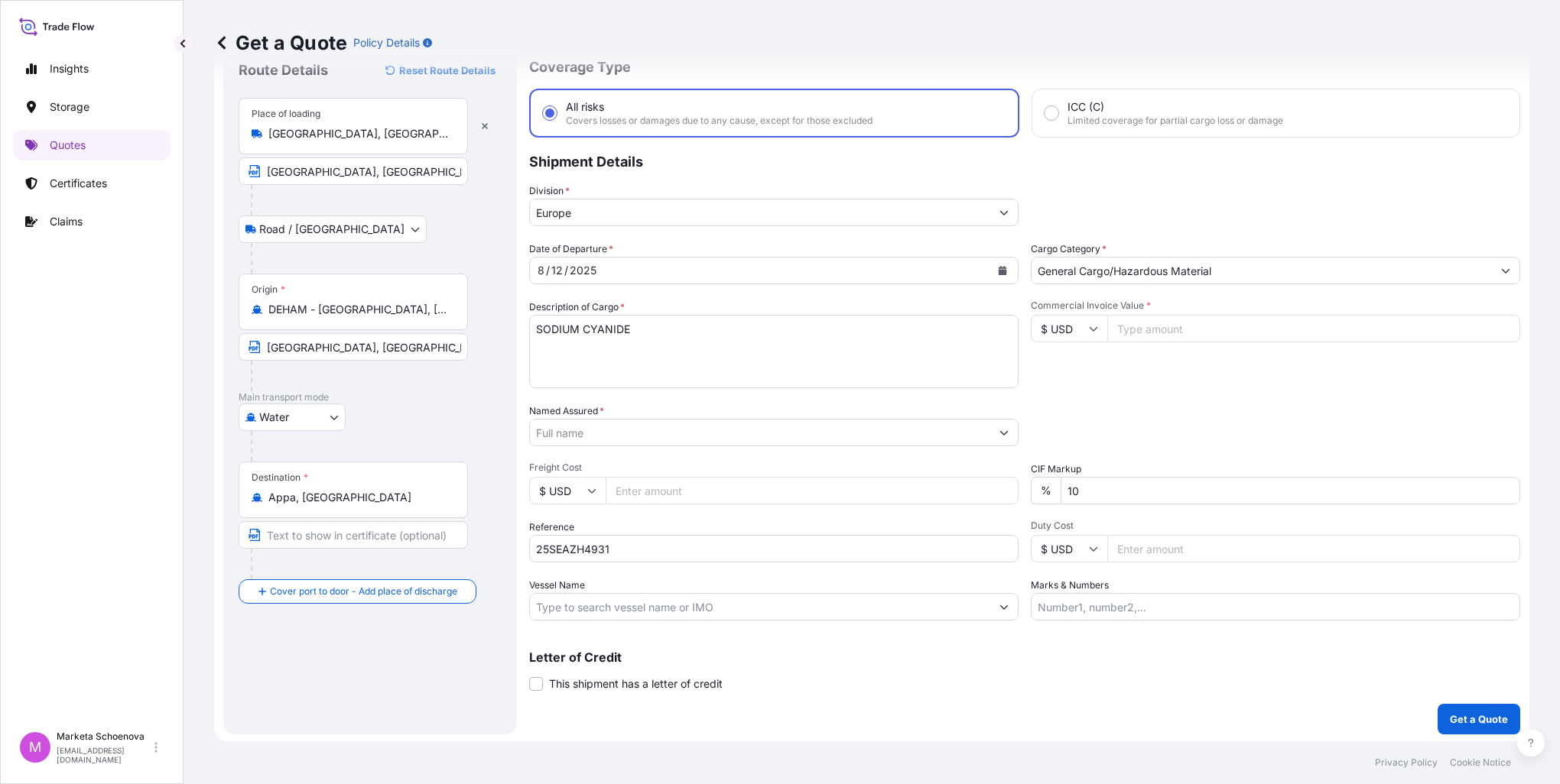
click at [1124, 325] on input "Commercial Invoice Value *" at bounding box center [1314, 329] width 413 height 28
paste input "326400.0000"
type input "326400.0000"
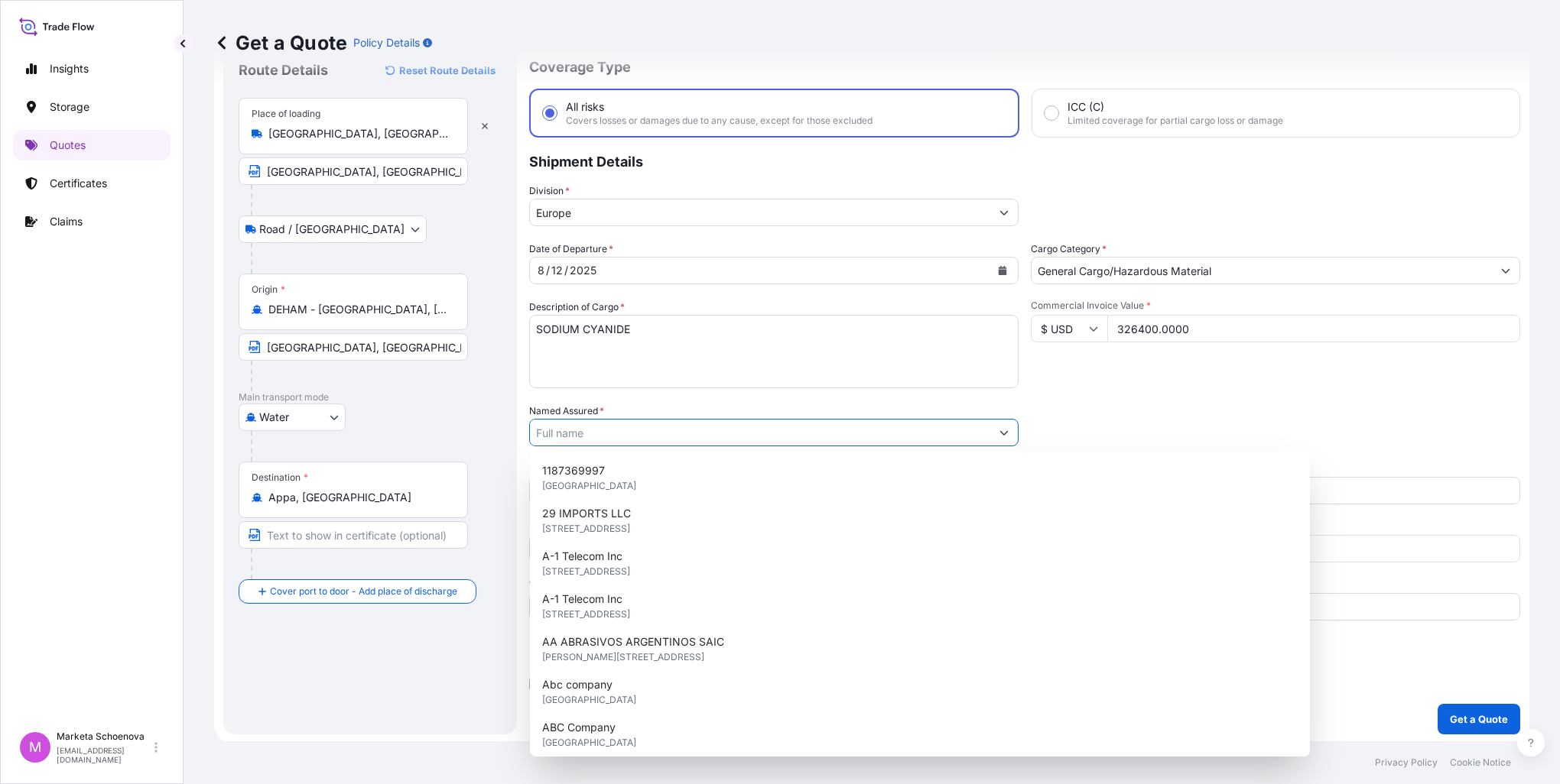
click at [706, 427] on input "Named Assured *" at bounding box center [760, 433] width 461 height 28
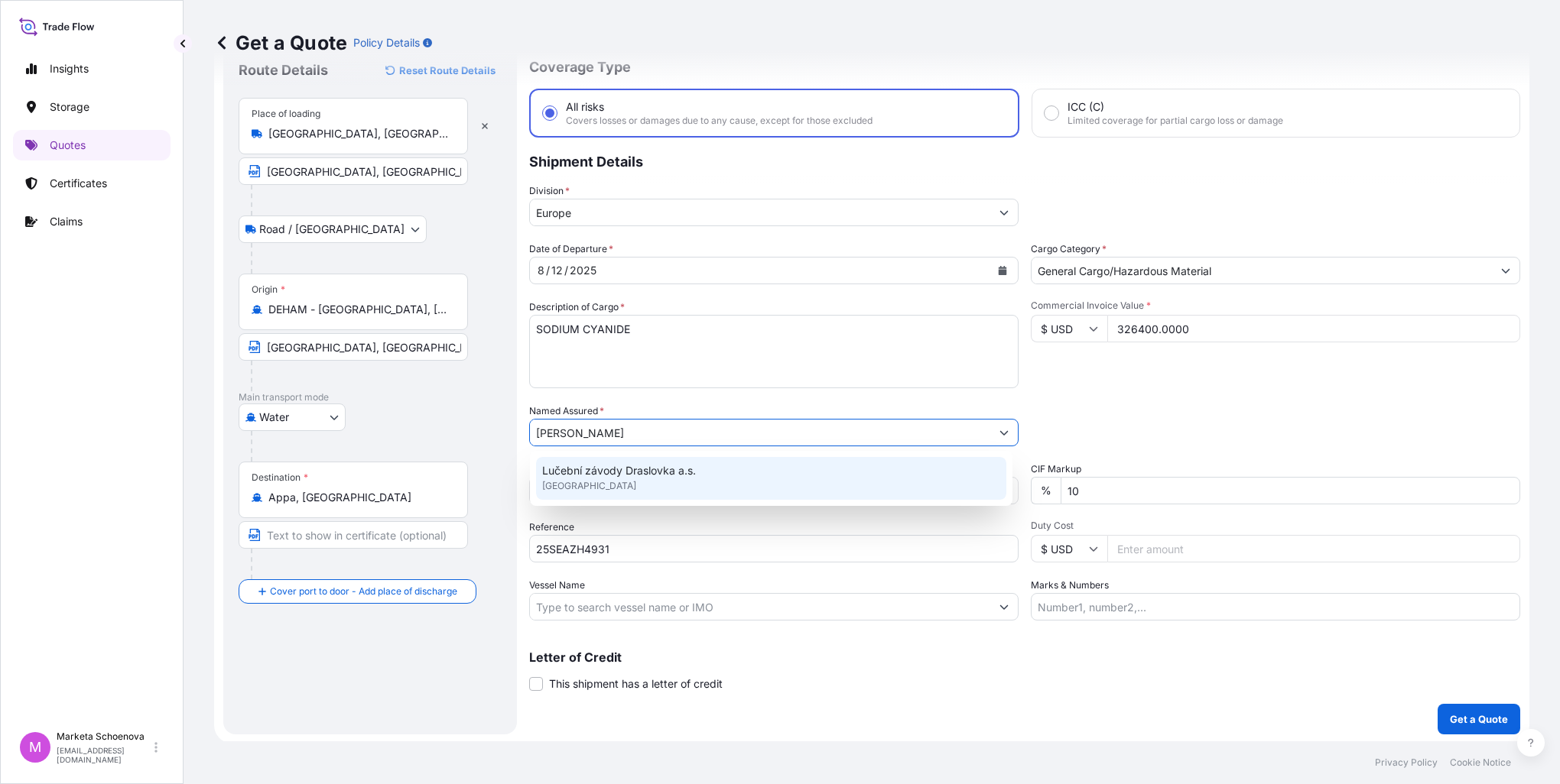
click at [630, 473] on span "Lučební závody Draslovka a.s." at bounding box center [619, 471] width 154 height 15
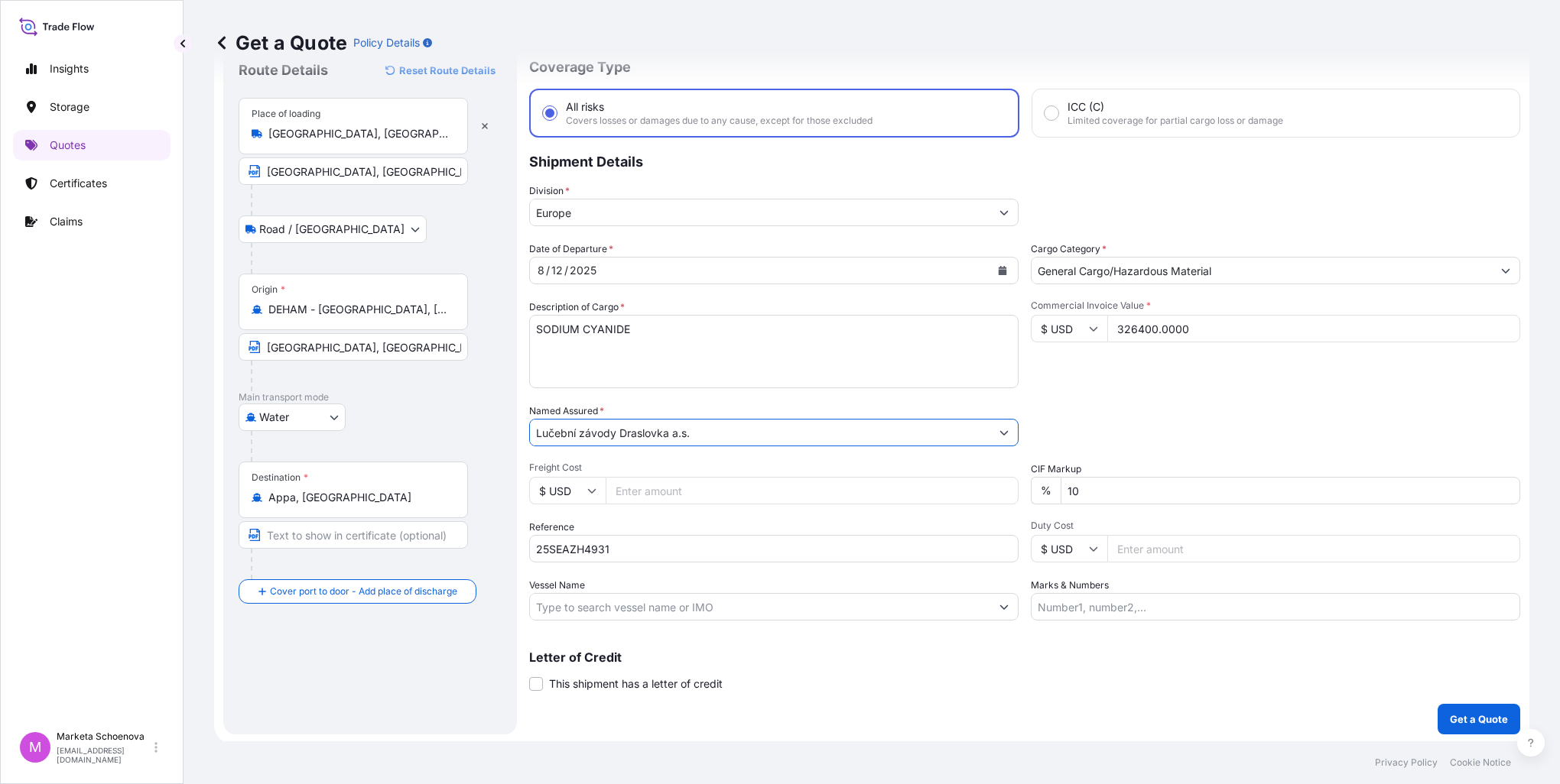
type input "Lučební závody Draslovka a.s."
click at [1145, 550] on input "Duty Cost" at bounding box center [1314, 549] width 413 height 28
click at [694, 613] on input "Vessel Name" at bounding box center [760, 607] width 461 height 28
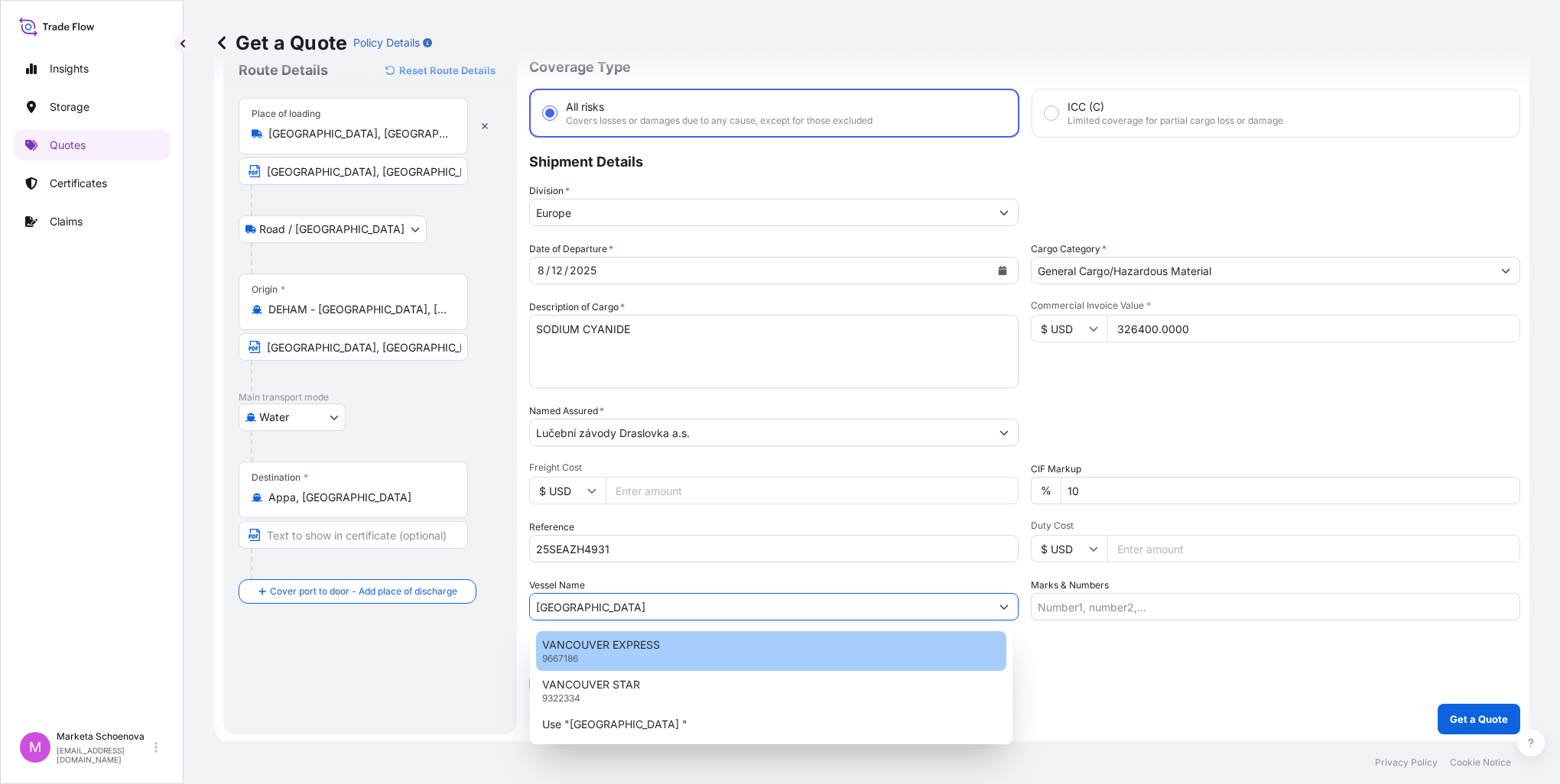
click at [641, 638] on p "VANCOUVER EXPRESS" at bounding box center [601, 645] width 117 height 15
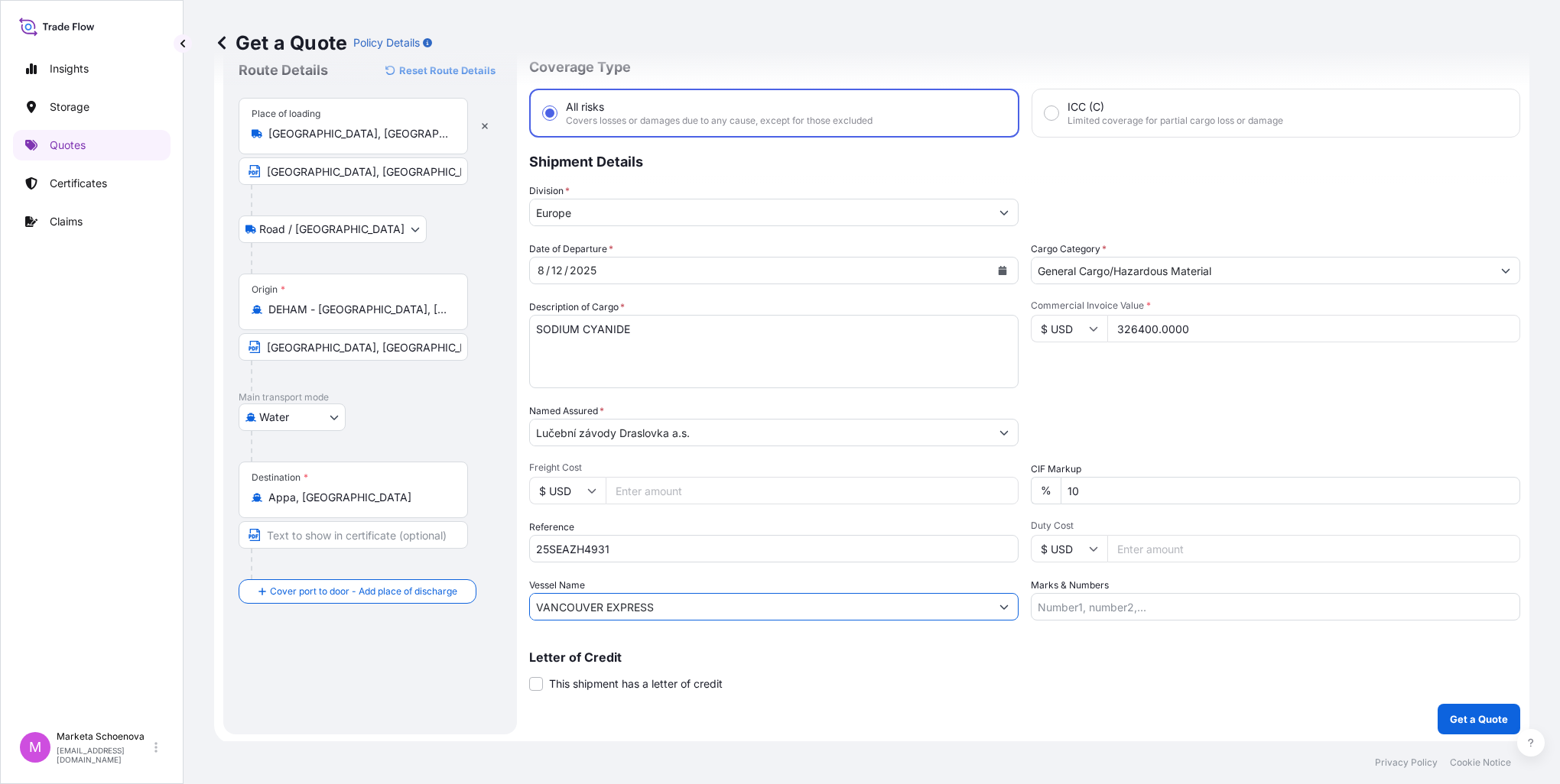
type input "VANCOUVER EXPRESS"
click at [584, 350] on textarea "SODIUM CYANIDE" at bounding box center [773, 351] width 489 height 73
click at [691, 330] on textarea "SODIUM CYANIDE" at bounding box center [773, 351] width 489 height 73
paste textarea "GCXU2331361"
drag, startPoint x: 613, startPoint y: 333, endPoint x: 610, endPoint y: 345, distance: 12.4
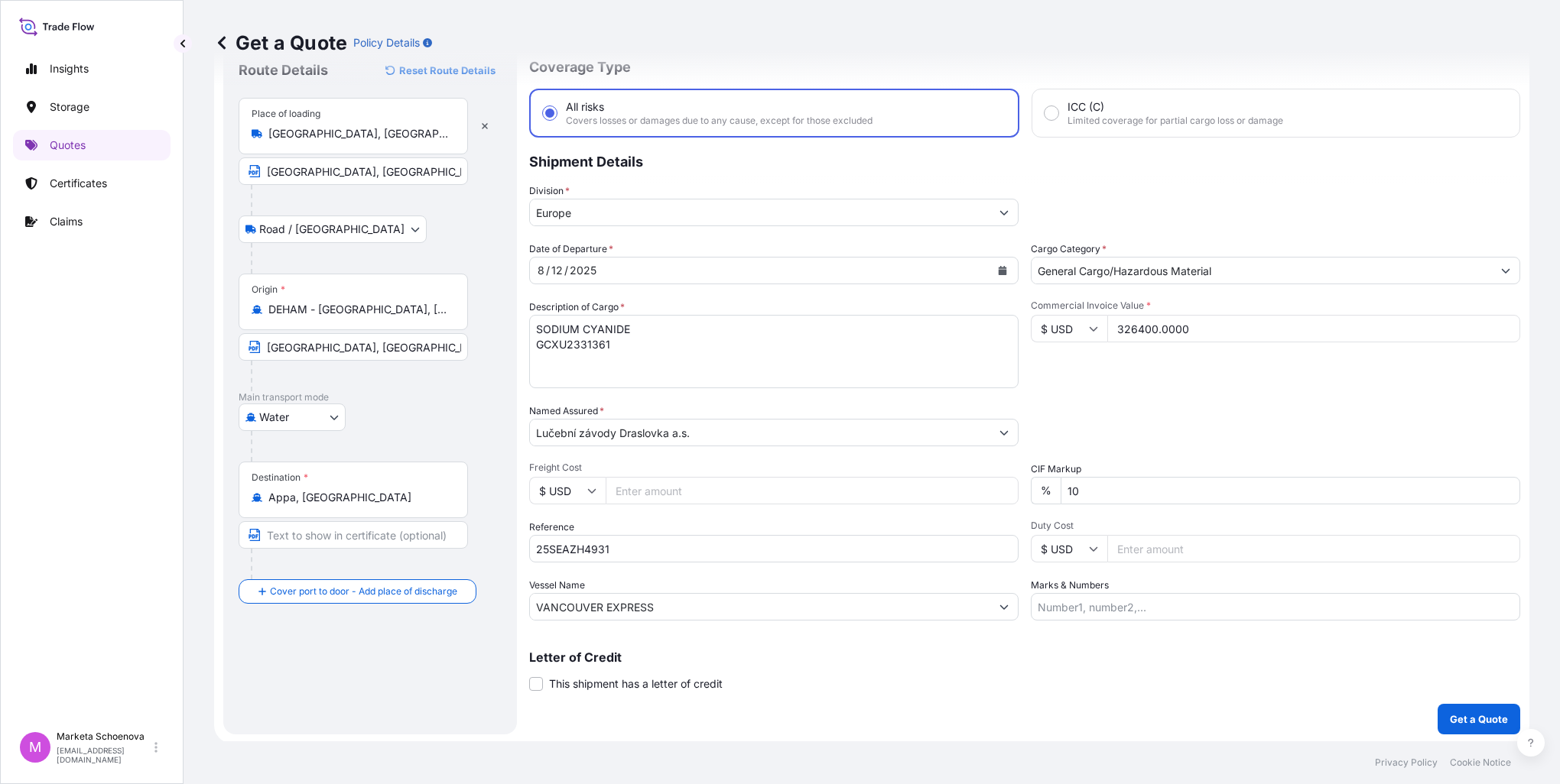
click at [613, 333] on textarea "SODIUM CYANIDE GCXU2331361" at bounding box center [773, 351] width 489 height 73
click at [613, 341] on textarea "SODIUM CYANIDE GCXU2331361" at bounding box center [773, 351] width 489 height 73
paste textarea "TGHU3988550"
click at [590, 375] on textarea "SODIUM CYANIDE GCXU2331361 TGHU3988550" at bounding box center [773, 351] width 489 height 73
click at [642, 364] on textarea "SODIUM CYANIDE GCXU2331361 TGHU3988550" at bounding box center [773, 351] width 489 height 73
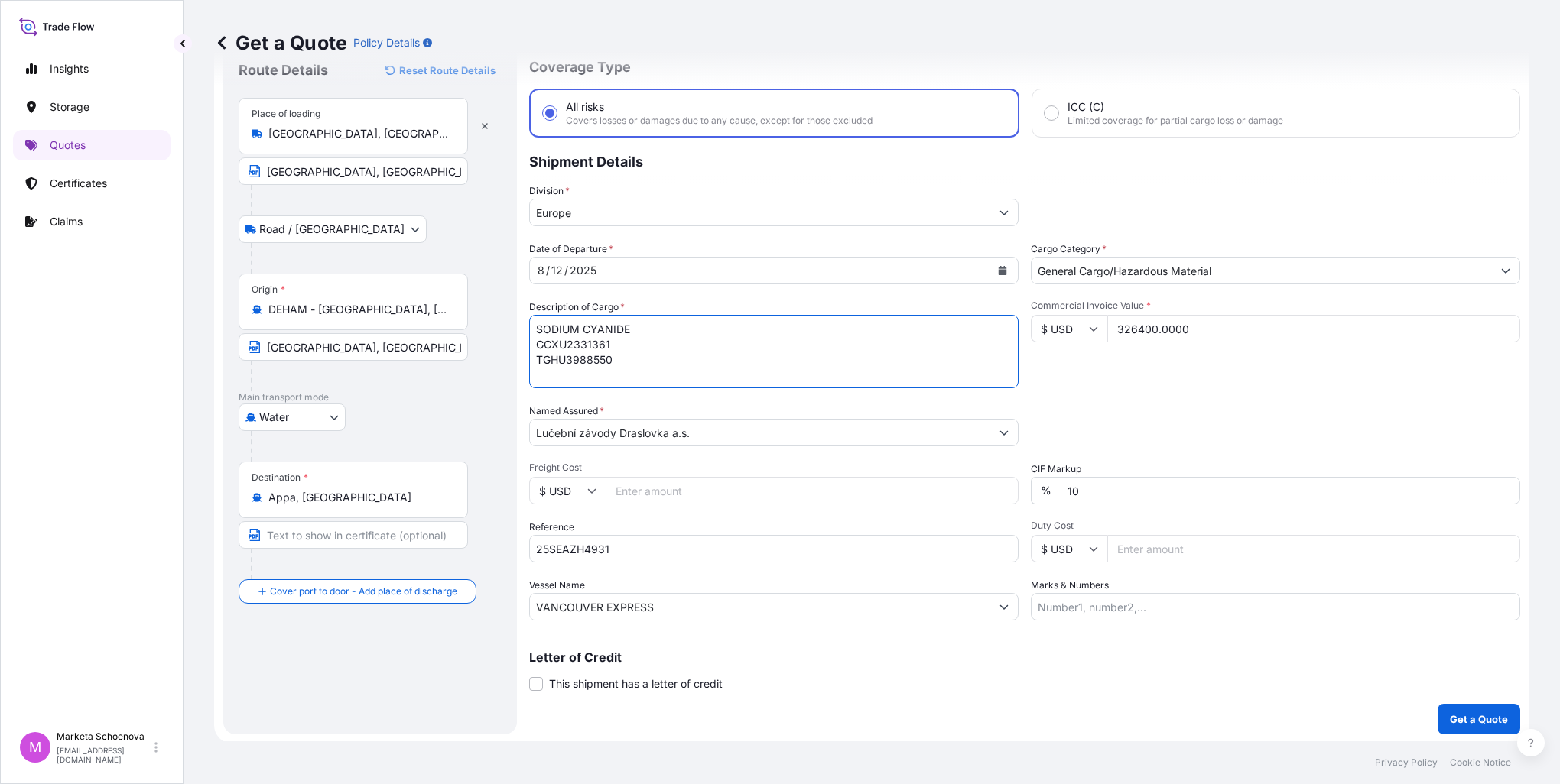
paste textarea "HAMU1094185"
click at [662, 374] on textarea "SODIUM CYANIDE GCXU2331361 TGHU3988550 HAMU1094185" at bounding box center [773, 351] width 489 height 73
paste textarea "CAAU2084566"
click at [678, 375] on textarea "SODIUM CYANIDE GCXU2331361 TGHU3988550 HAMU1094185 CAAU2084566" at bounding box center [773, 351] width 489 height 73
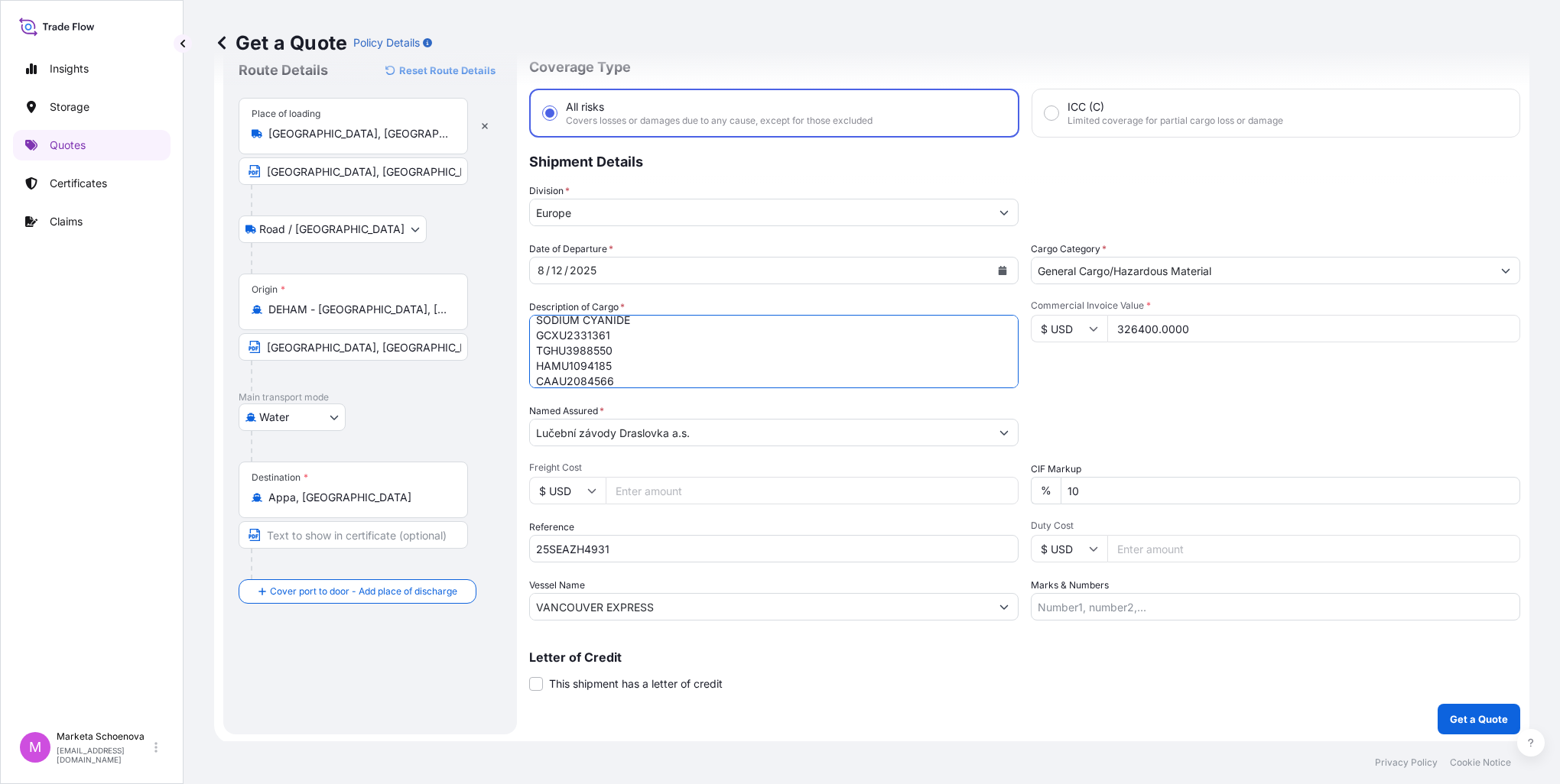
scroll to position [25, 0]
paste textarea "TRHU2711291"
click at [654, 375] on textarea "SODIUM CYANIDE GCXU2331361 TGHU3988550 HAMU1094185 CAAU2084566 TRHU2711291" at bounding box center [773, 351] width 489 height 73
paste textarea "FCIU6646472"
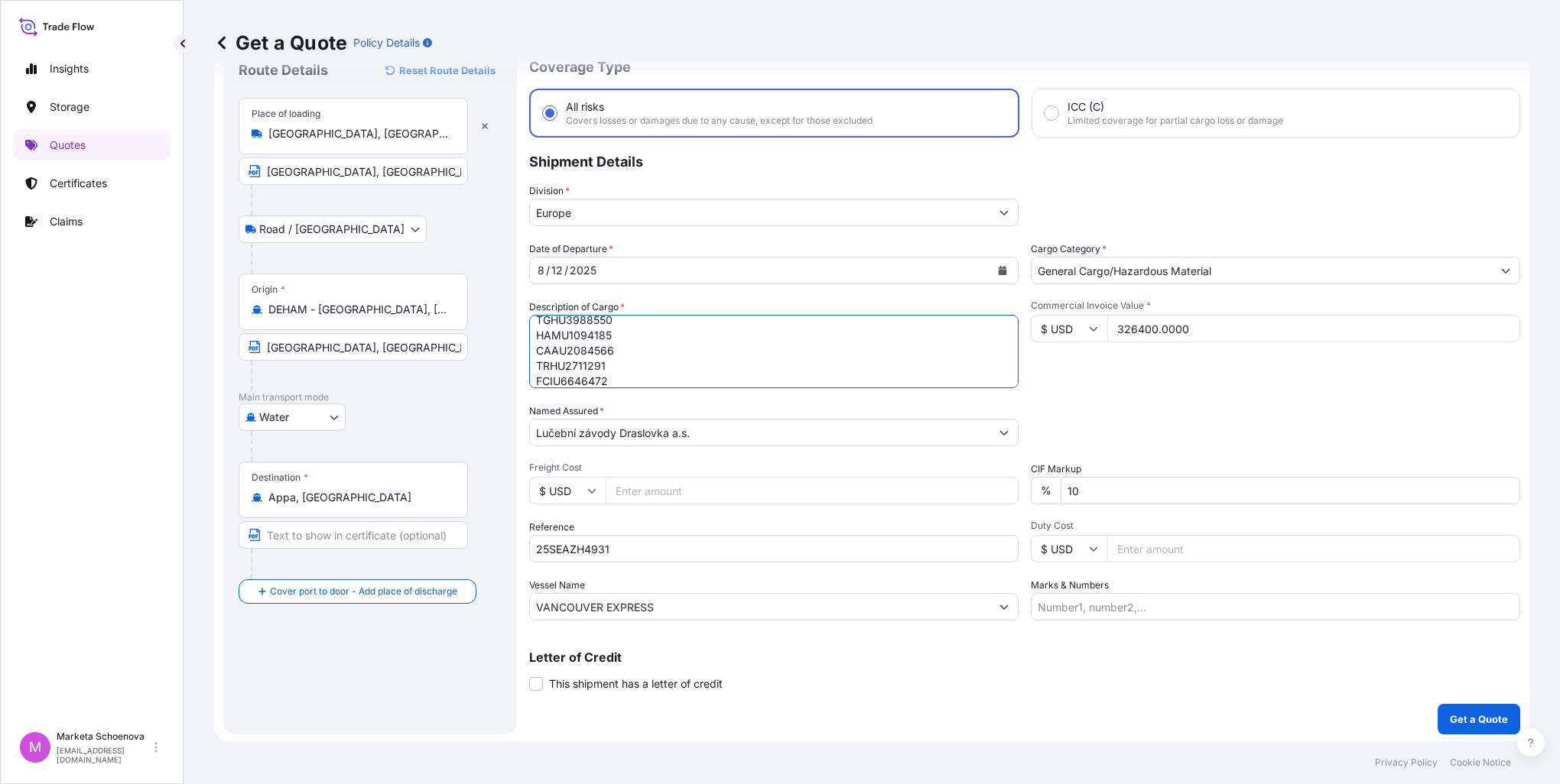
click at [658, 373] on textarea "SODIUM CYANIDE GCXU2331361 TGHU3988550 HAMU1094185 CAAU2084566 TRHU2711291 FCIU…" at bounding box center [773, 351] width 489 height 73
paste textarea "HLBU2631530"
click at [637, 371] on textarea "SODIUM CYANIDE GCXU2331361 TGHU3988550 HAMU1094185 CAAU2084566 TRHU2711291 FCIU…" at bounding box center [773, 351] width 489 height 73
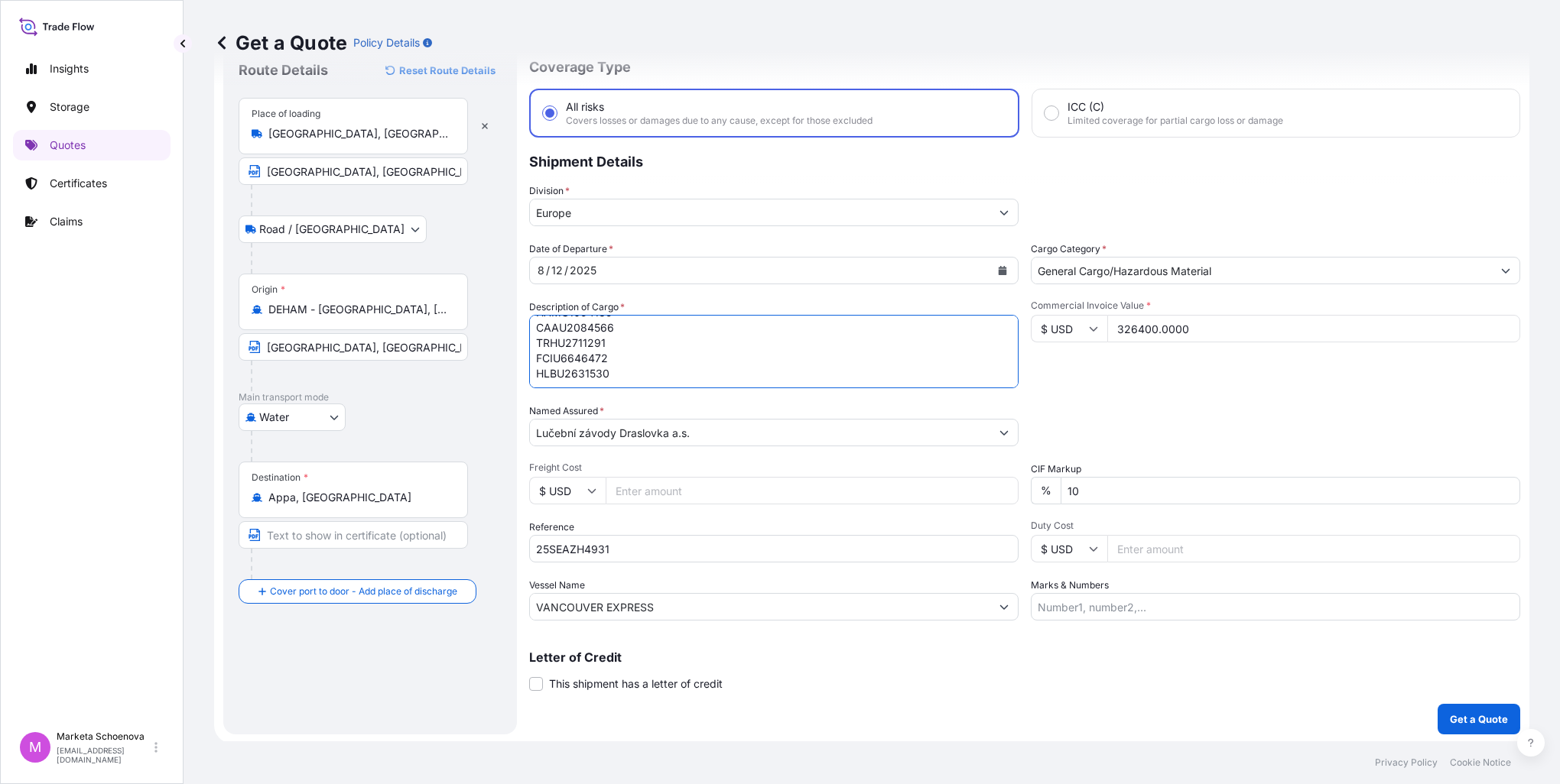
paste textarea "TGBU2214060"
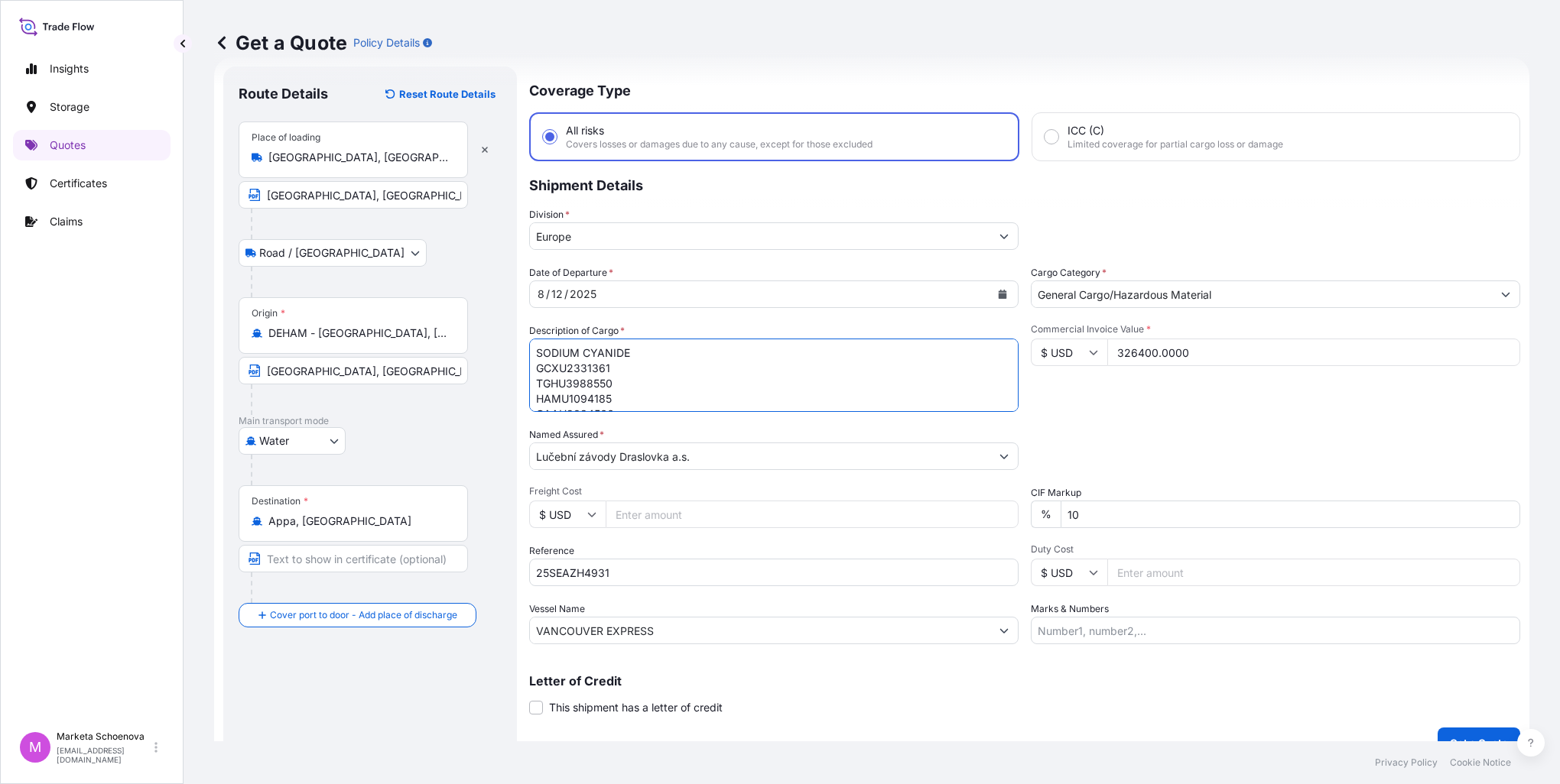
scroll to position [52, 0]
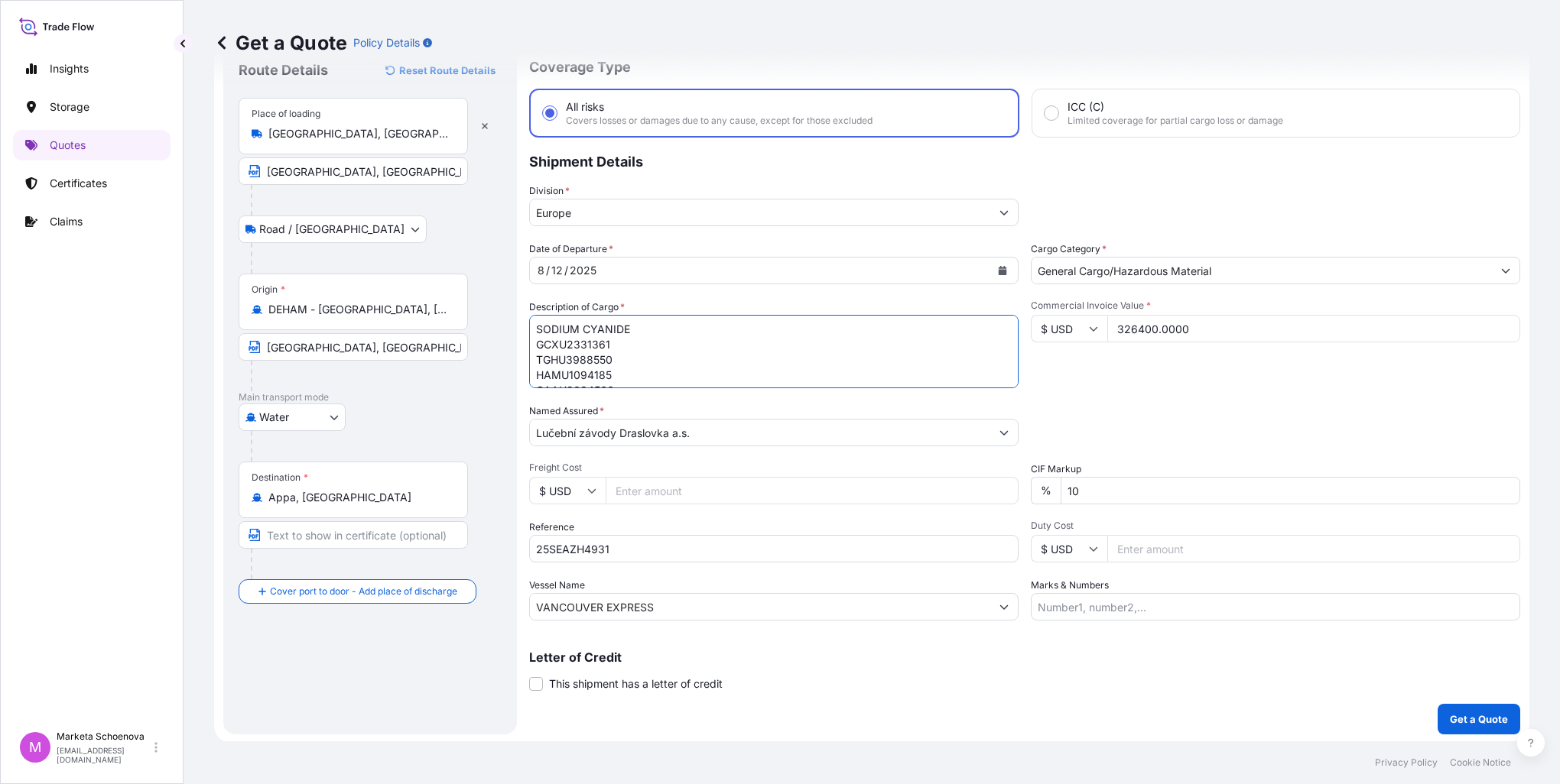
type textarea "SODIUM CYANIDE GCXU2331361 TGHU3988550 HAMU1094185 CAAU2084566 TRHU2711291 FCIU…"
click at [1466, 729] on button "Get a Quote" at bounding box center [1478, 719] width 83 height 31
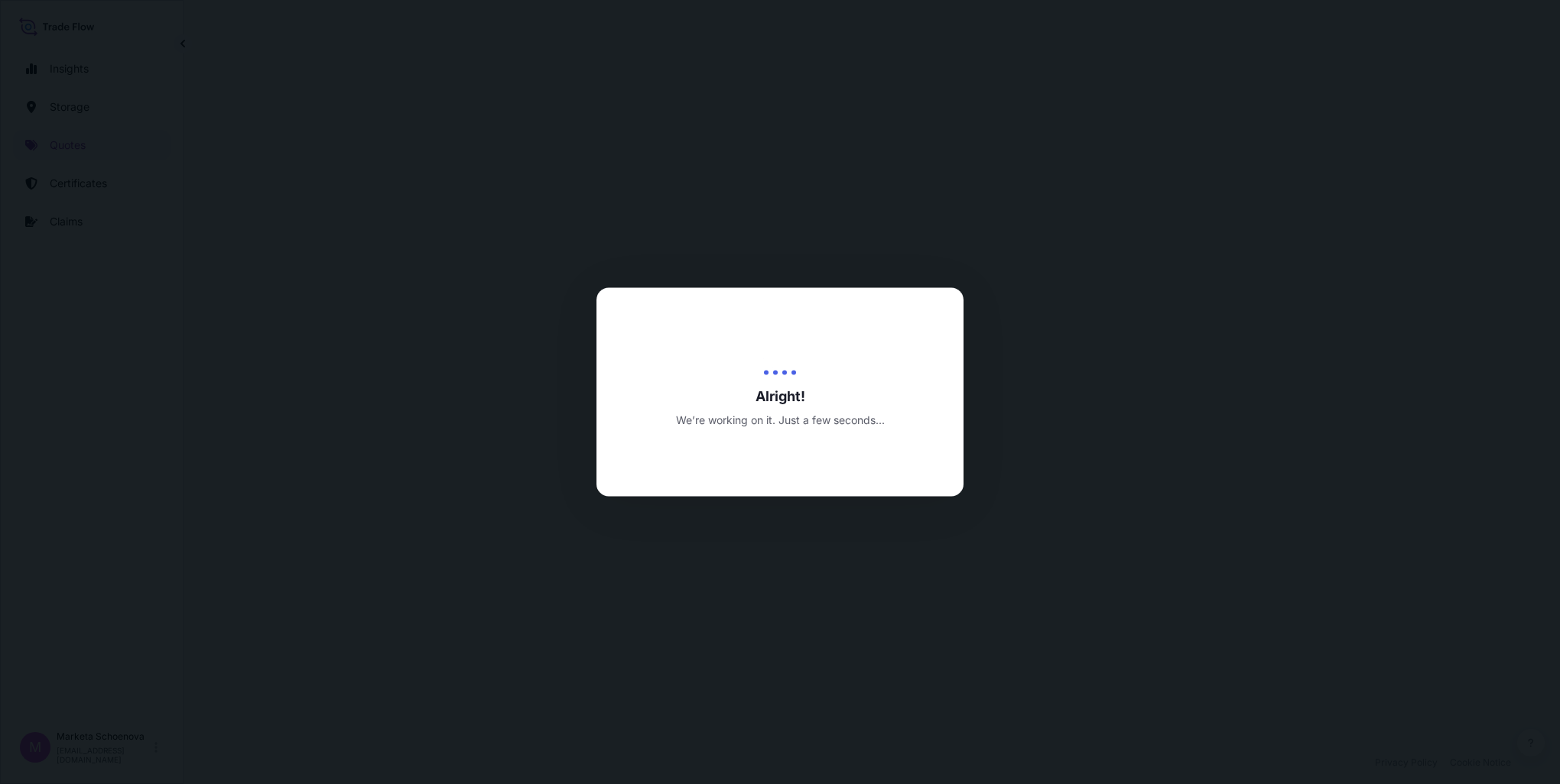
select select "Road / [GEOGRAPHIC_DATA]"
select select "Water"
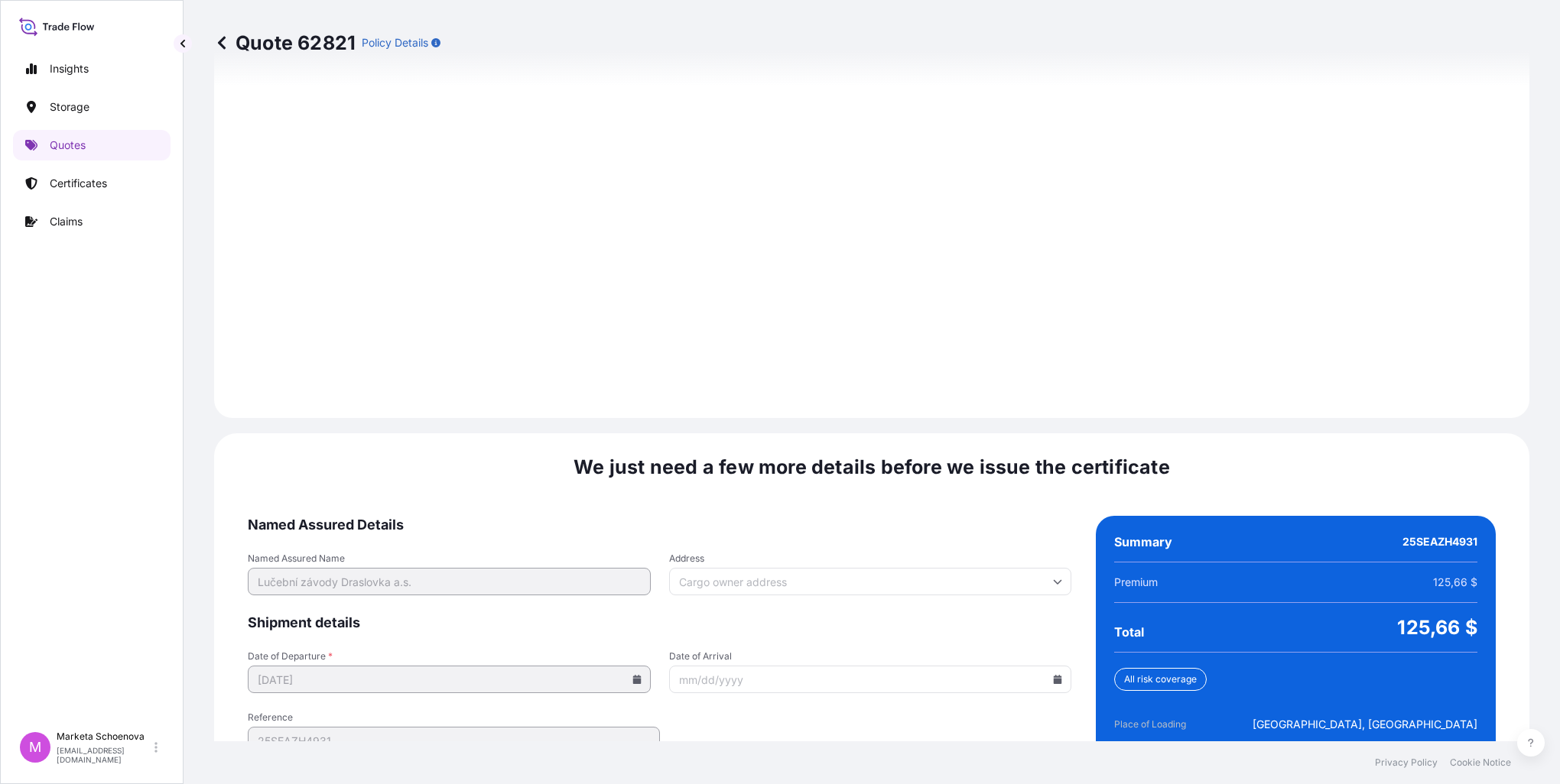
scroll to position [2107, 0]
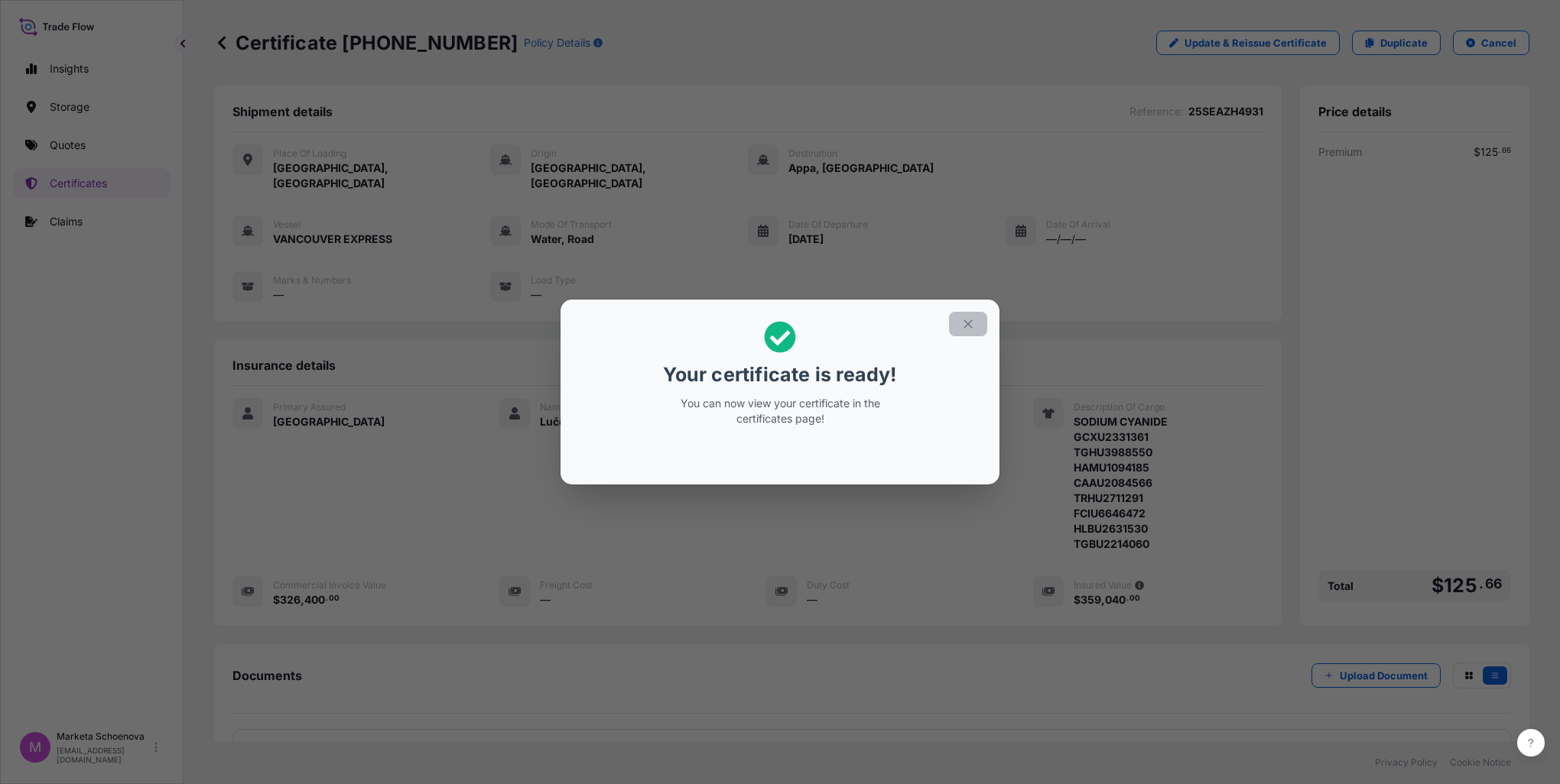
click at [970, 319] on icon "button" at bounding box center [968, 324] width 14 height 14
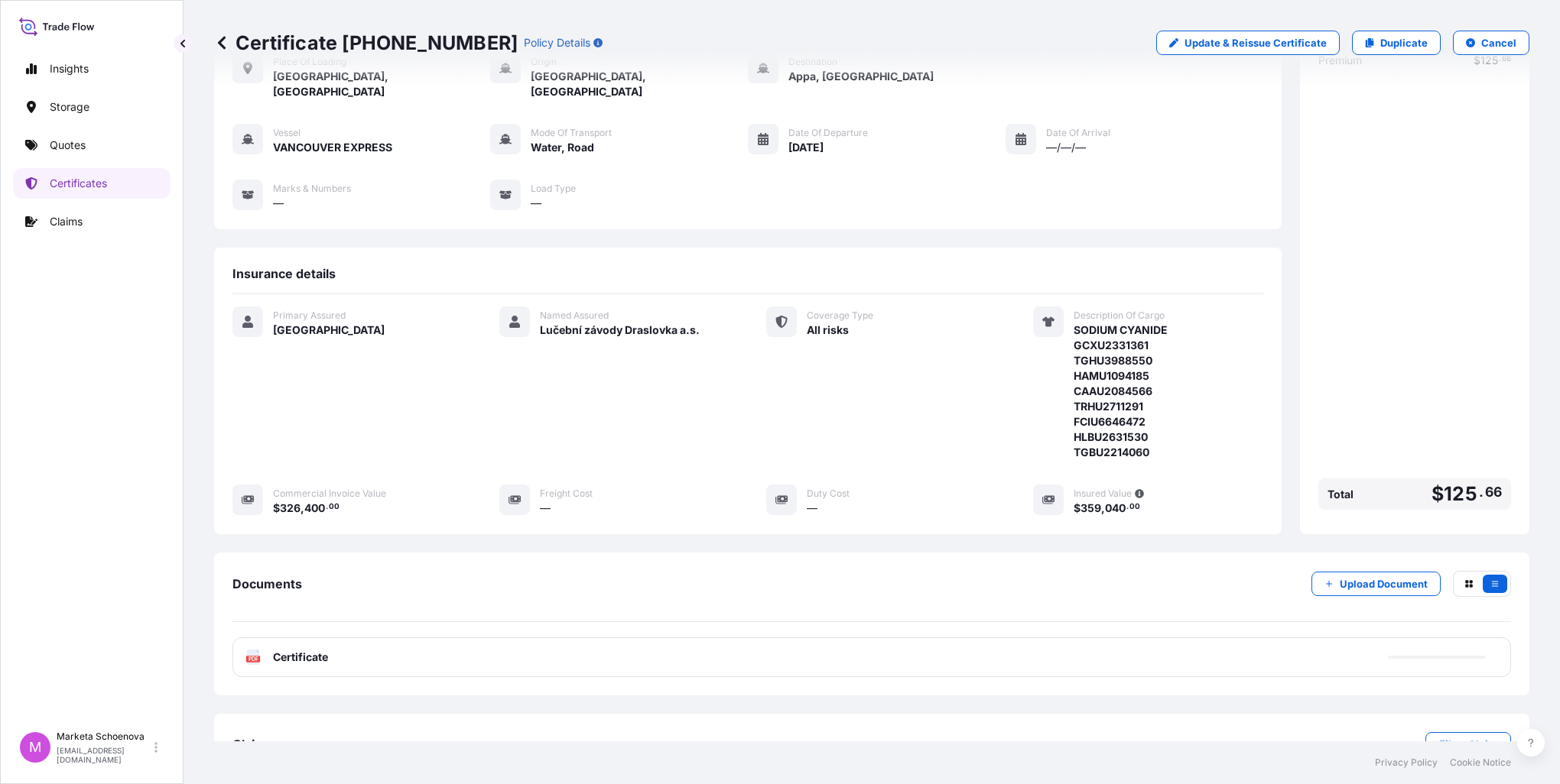
scroll to position [120, 0]
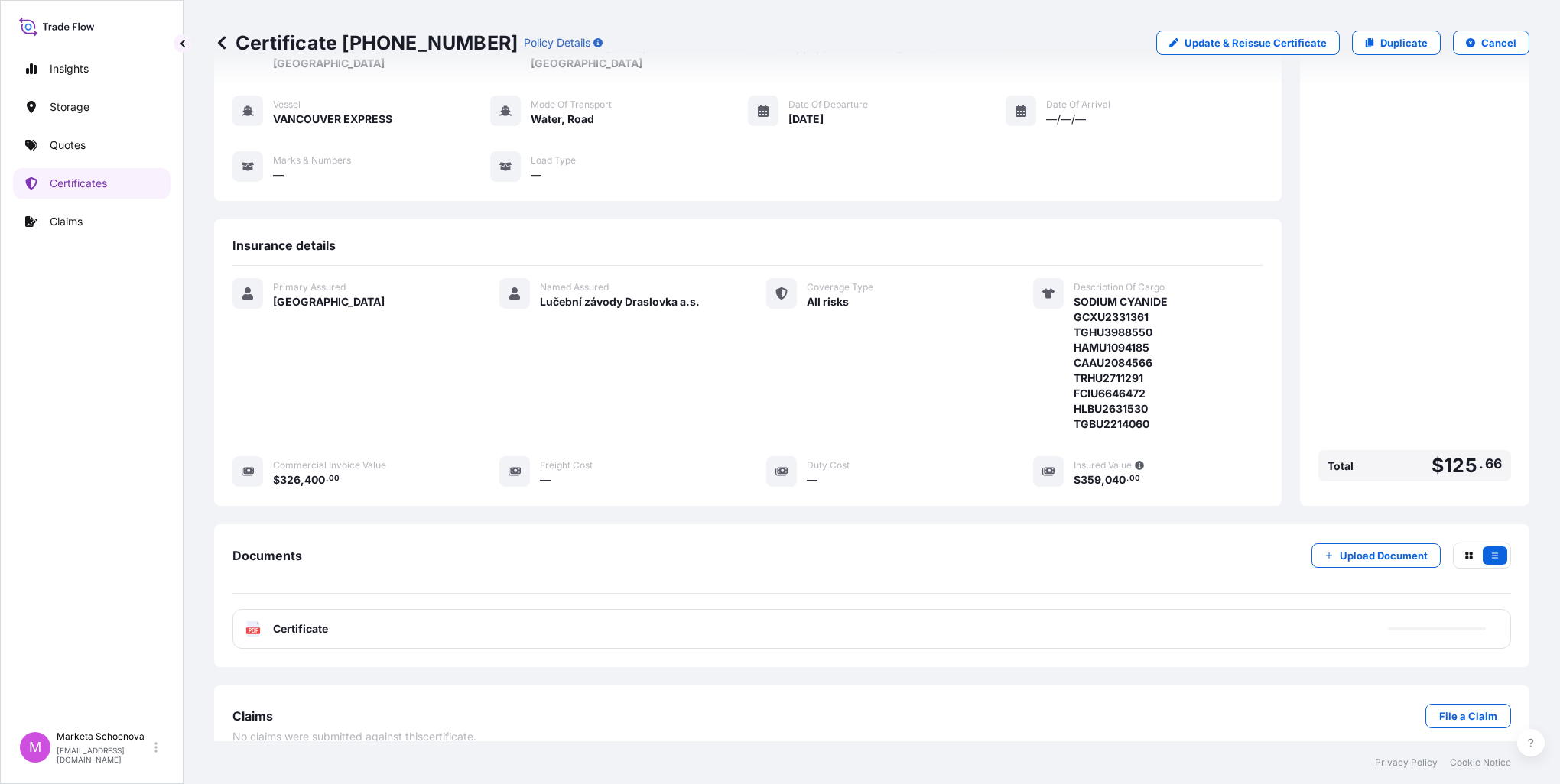
click at [294, 621] on span "Certificate" at bounding box center [300, 629] width 55 height 15
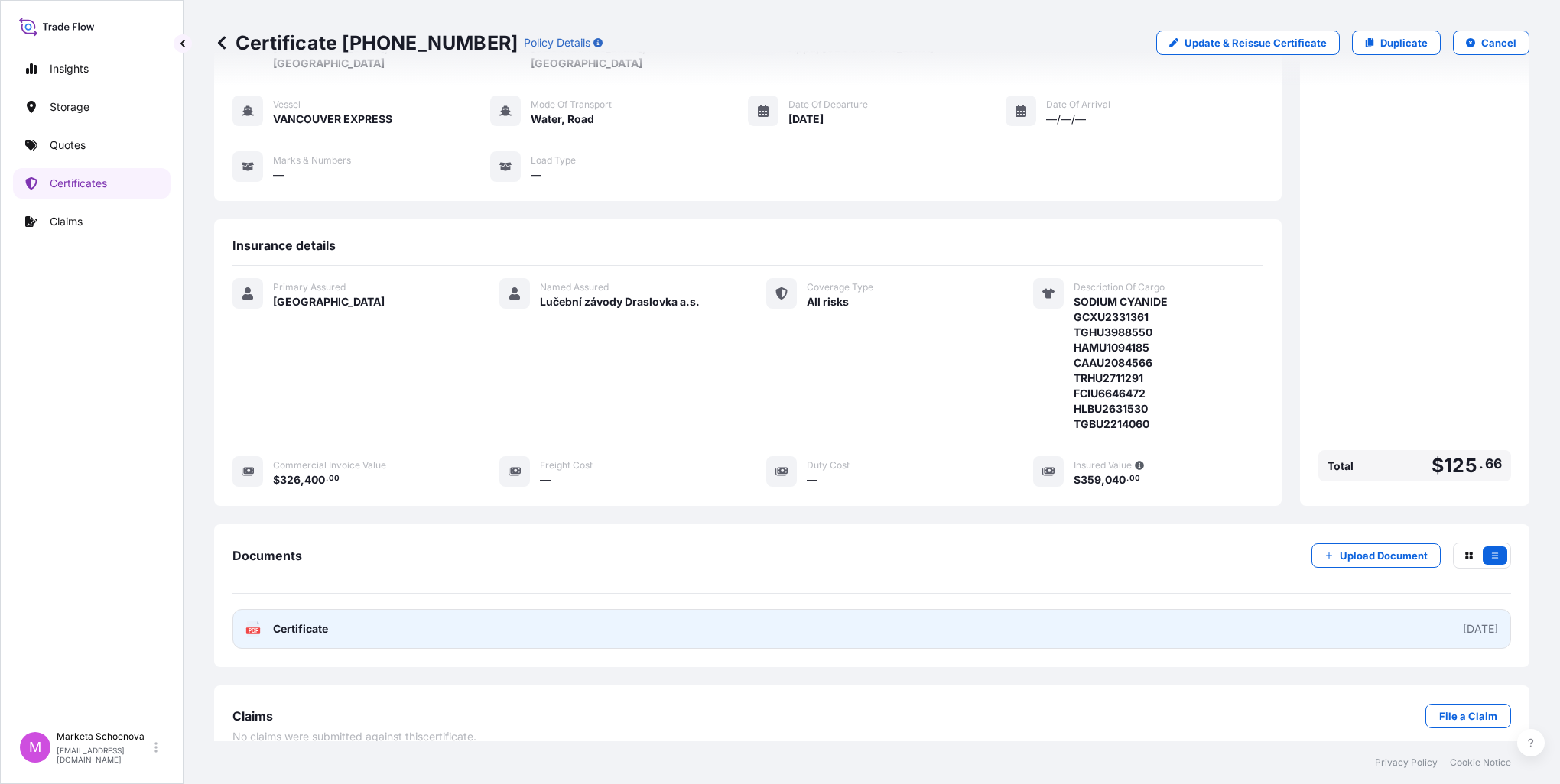
click at [1423, 612] on link "PDF Certificate [DATE]" at bounding box center [872, 629] width 1278 height 39
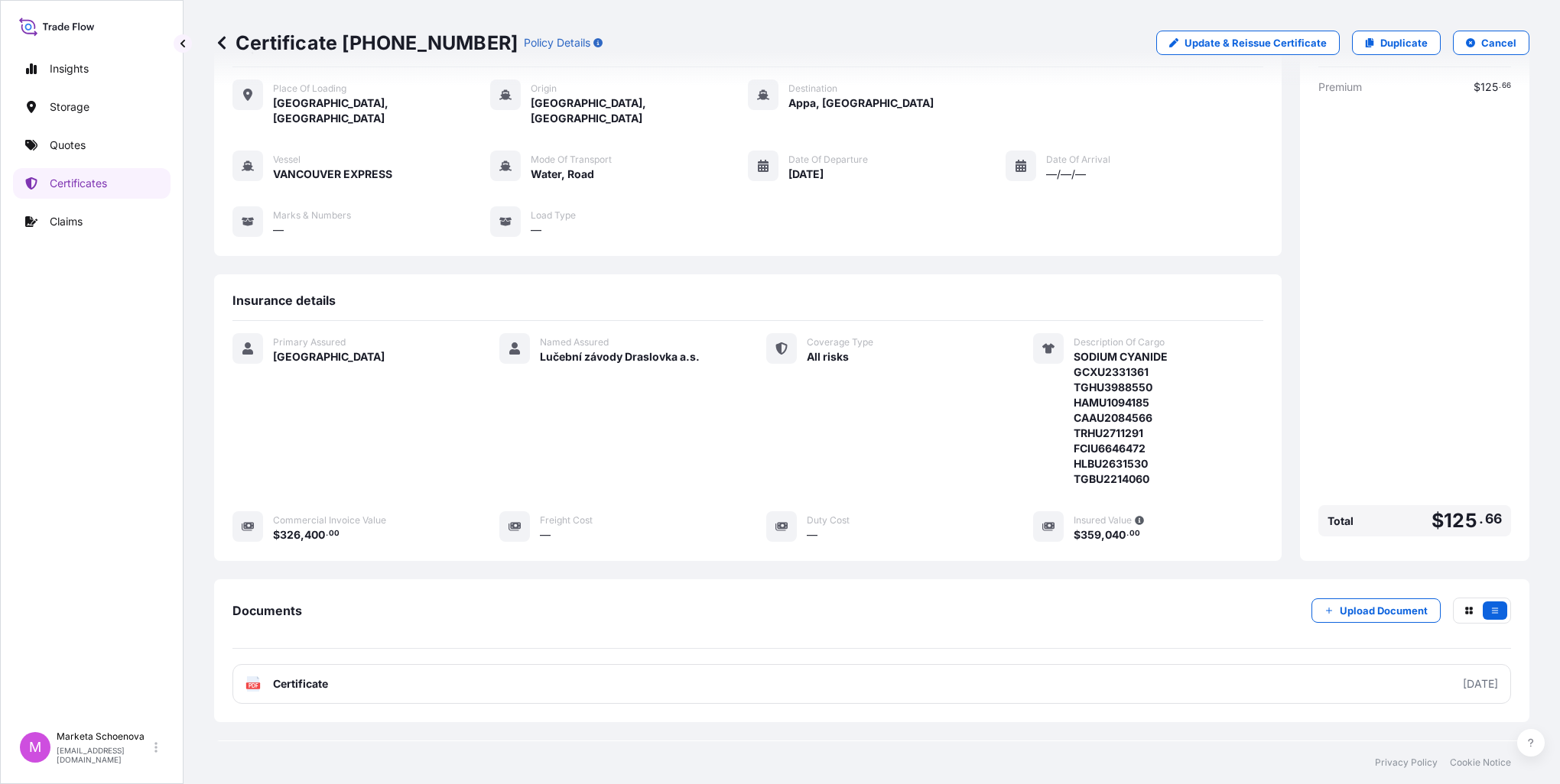
scroll to position [0, 0]
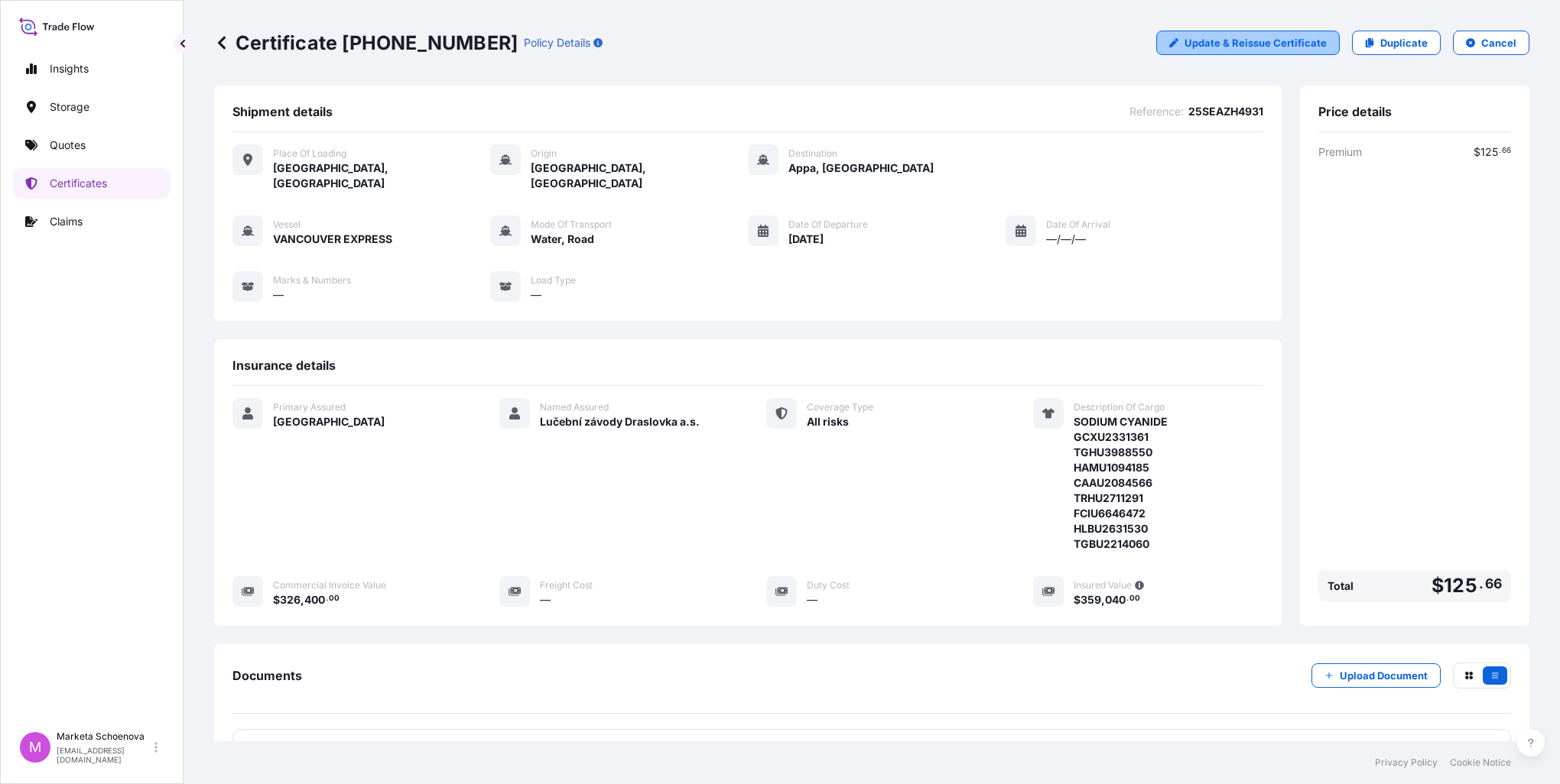
click at [1223, 42] on p "Update & Reissue Certificate" at bounding box center [1256, 43] width 142 height 15
select select "Road / [GEOGRAPHIC_DATA]"
select select "Water"
select select "31588"
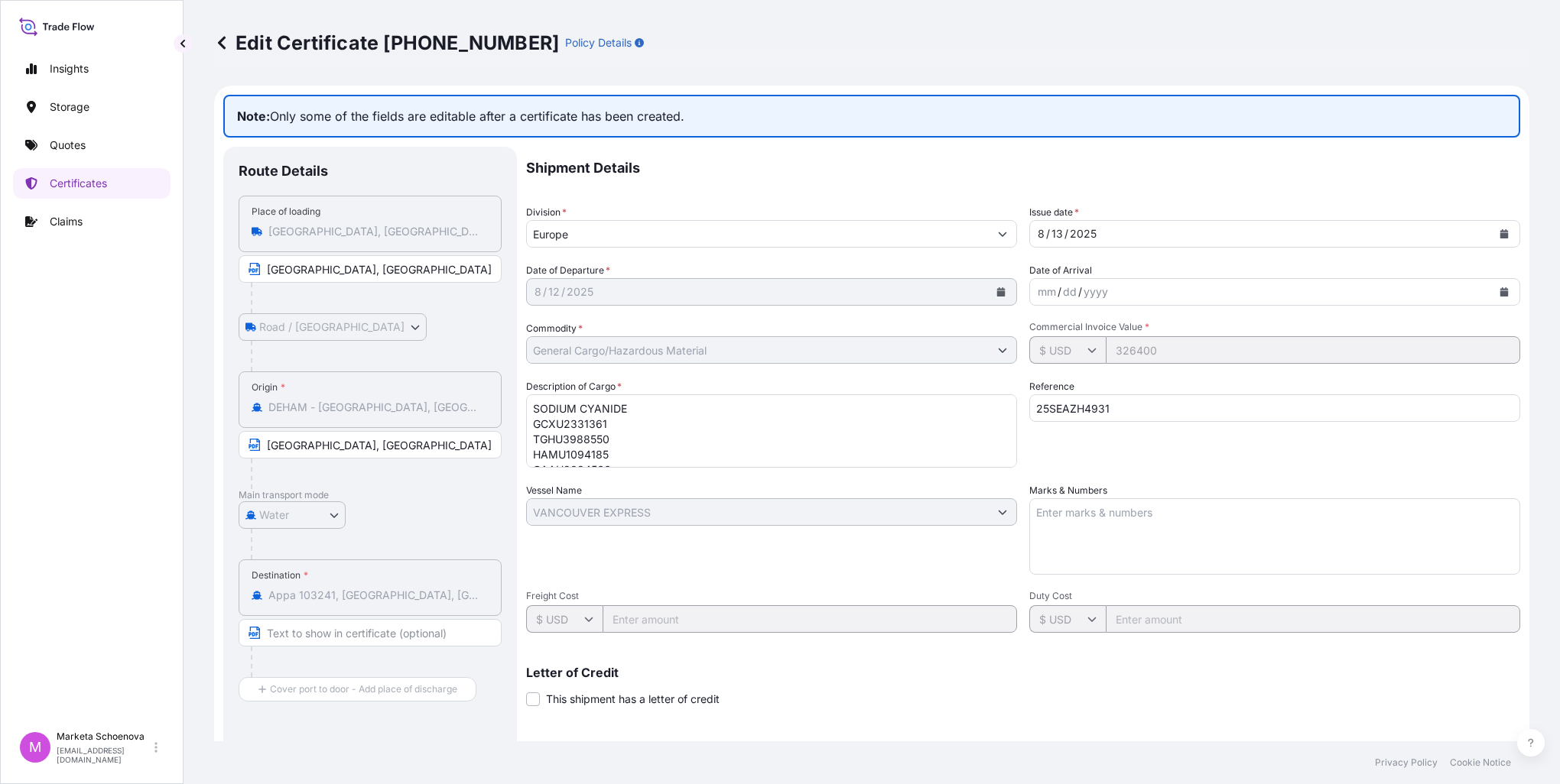
click at [330, 632] on input "Text to appear on certificate" at bounding box center [370, 633] width 263 height 28
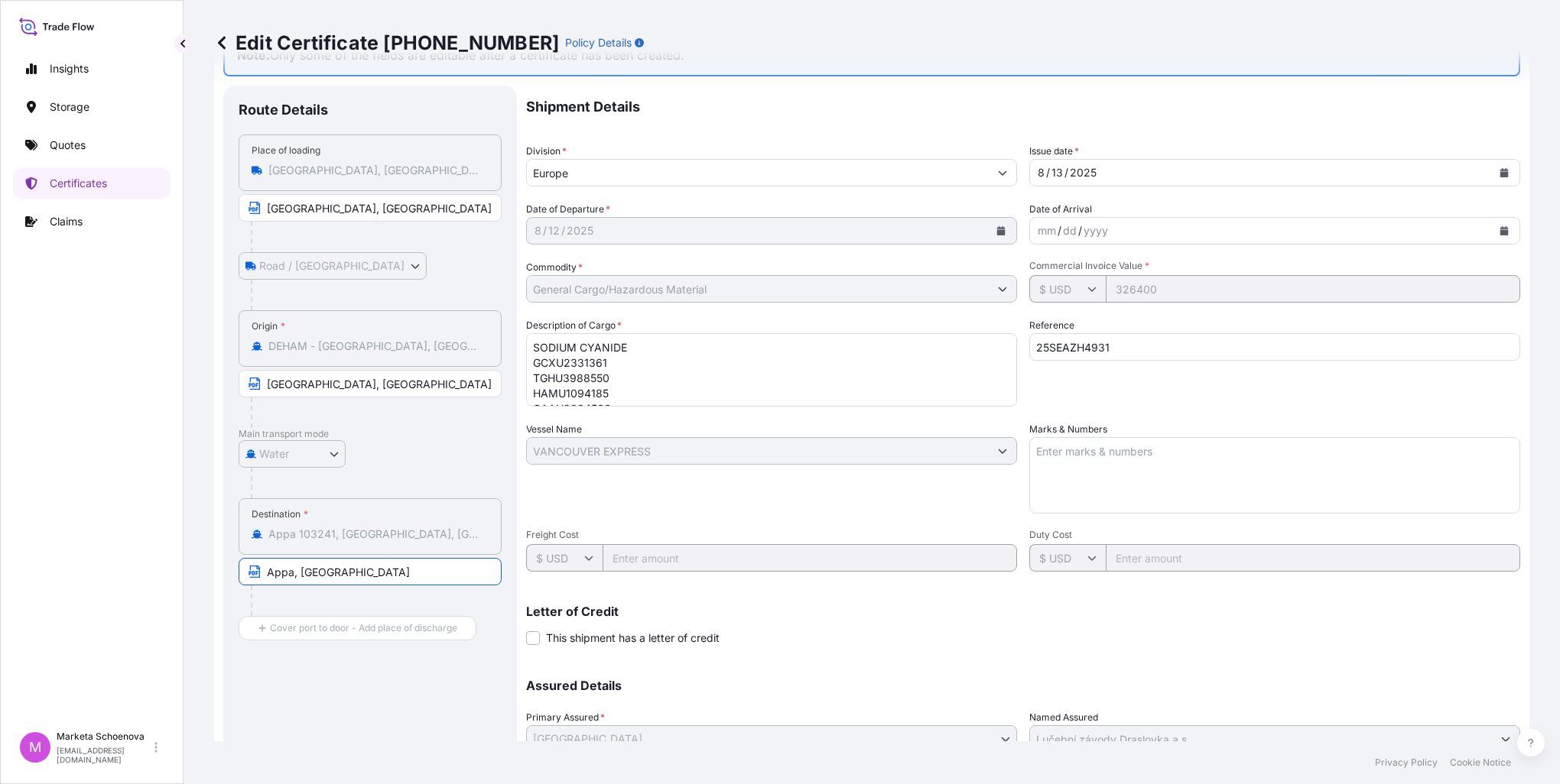
scroll to position [183, 0]
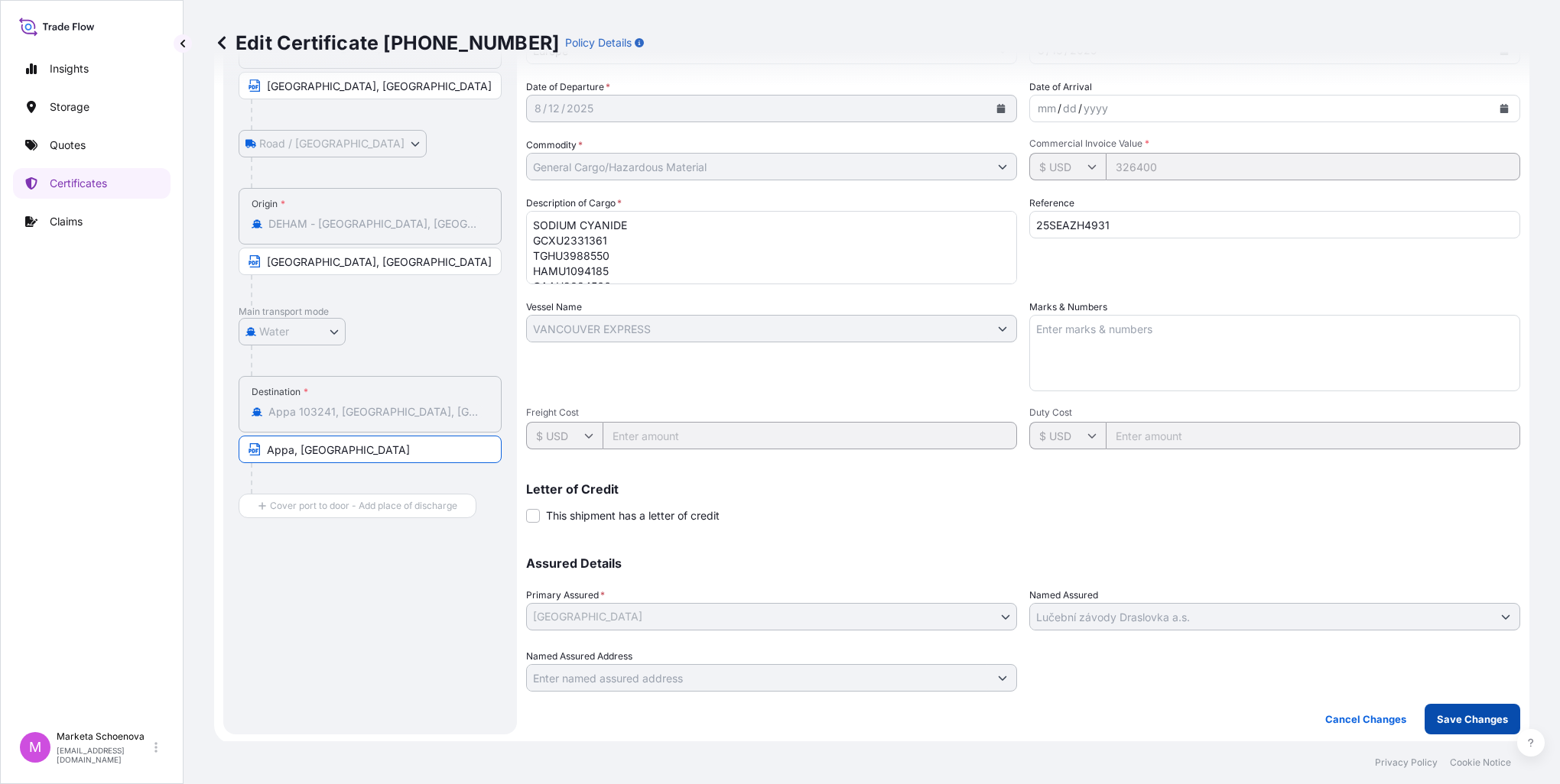
type input "Appa, [GEOGRAPHIC_DATA]"
click at [1466, 722] on p "Save Changes" at bounding box center [1472, 719] width 71 height 15
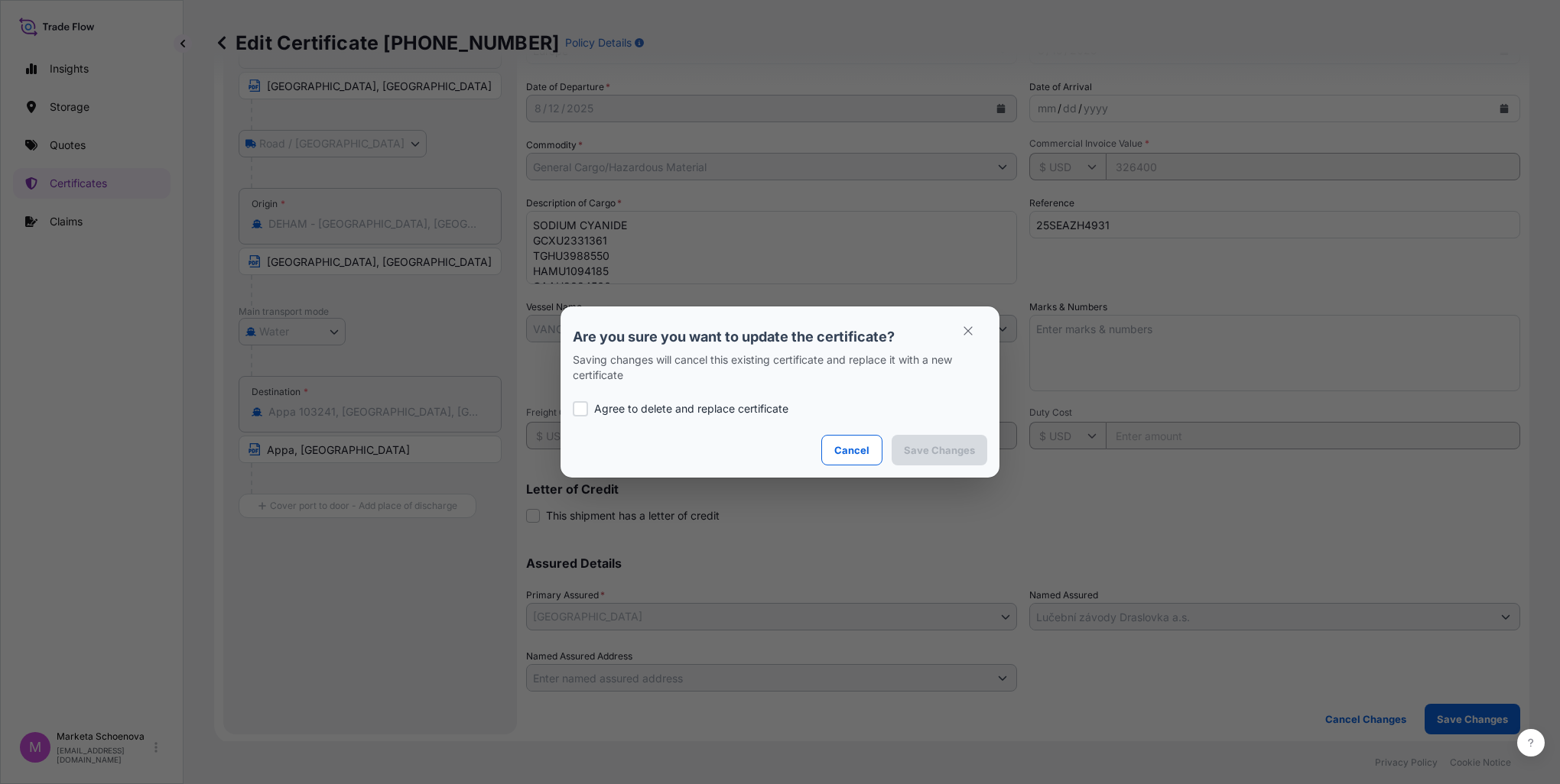
click at [576, 406] on div at bounding box center [580, 409] width 15 height 15
checkbox input "true"
click at [914, 448] on p "Save Changes" at bounding box center [940, 450] width 71 height 15
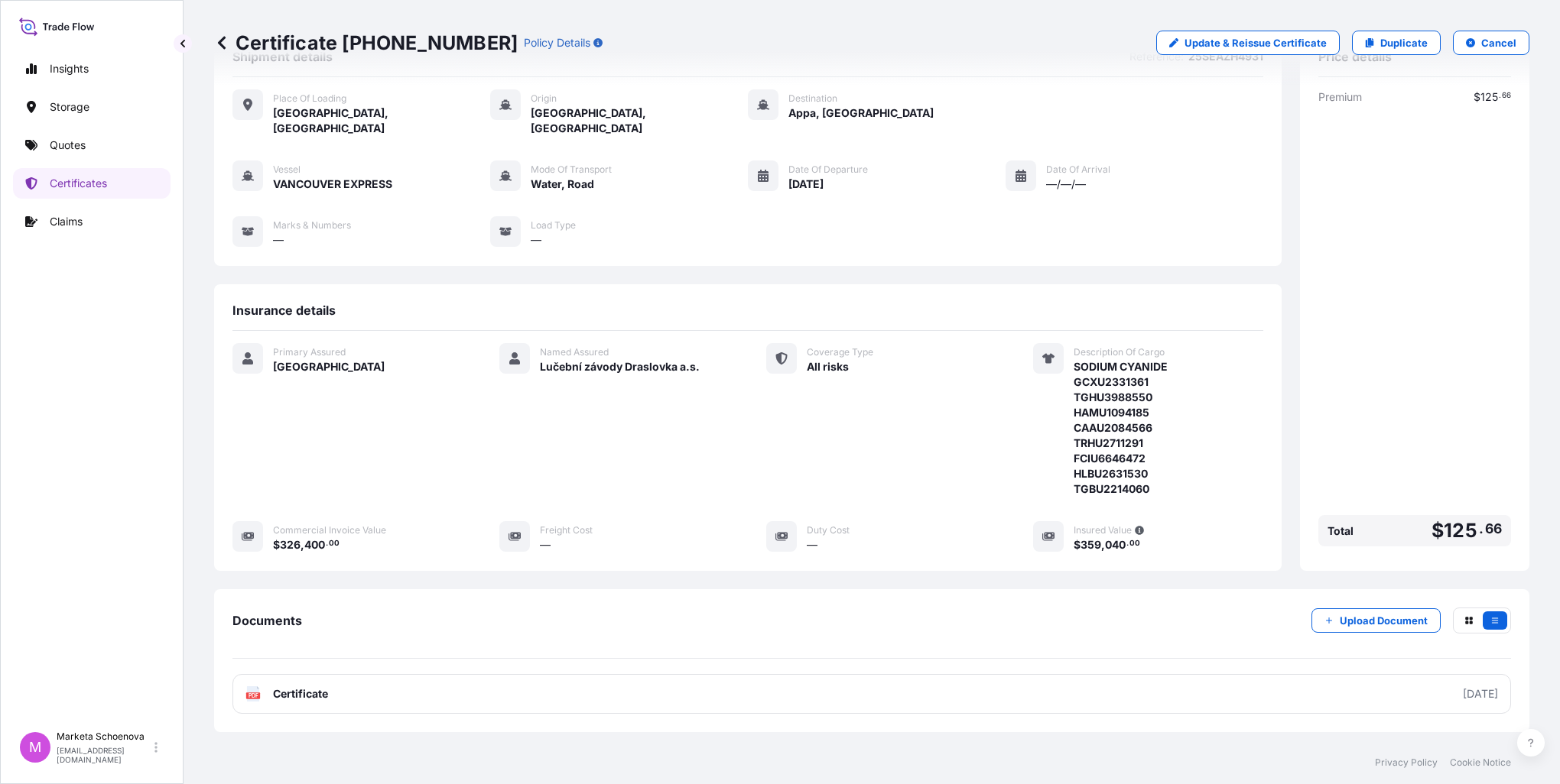
scroll to position [120, 0]
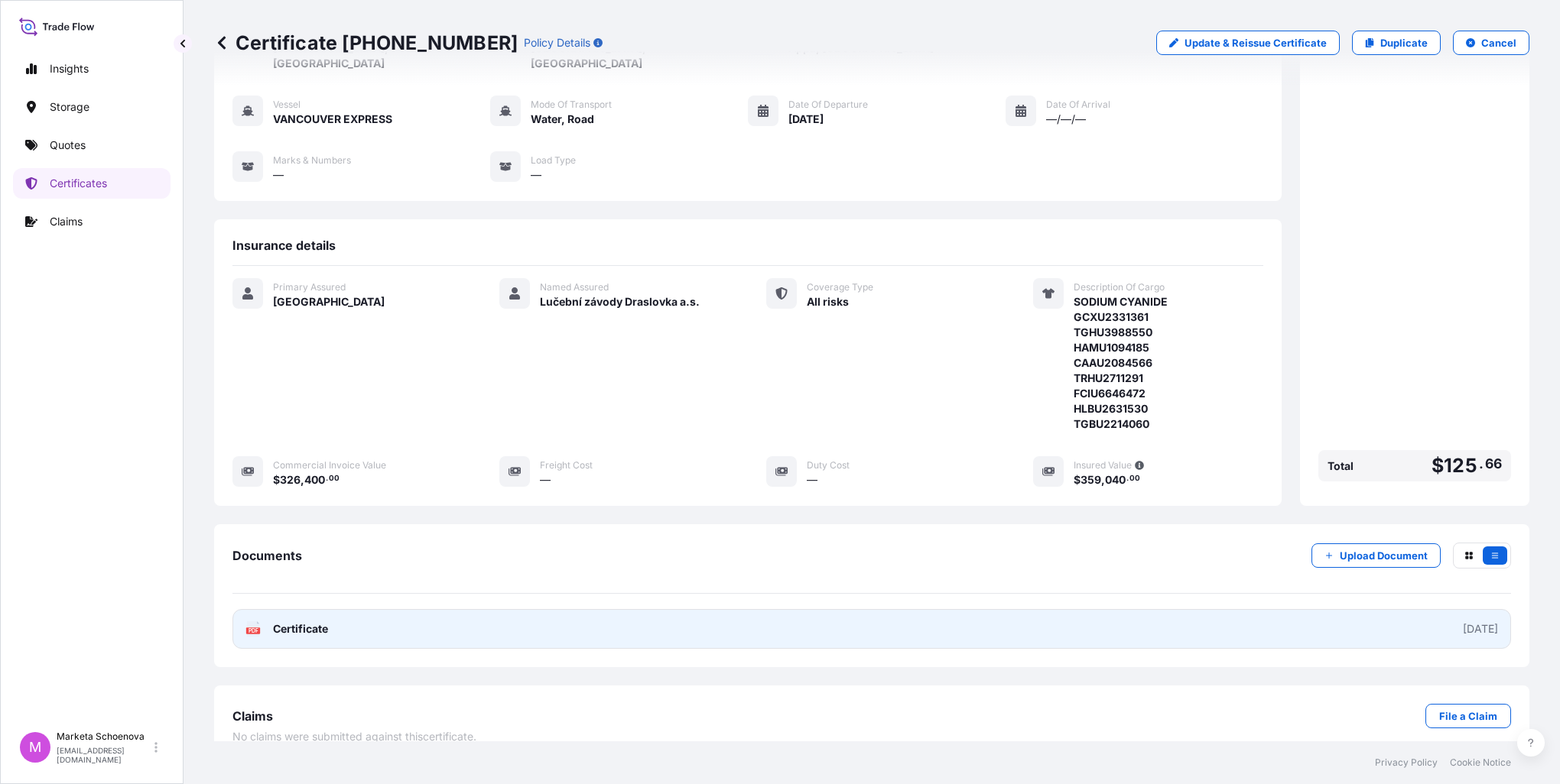
click at [1321, 609] on link "PDF Certificate [DATE]" at bounding box center [872, 629] width 1278 height 39
